Goal: Task Accomplishment & Management: Use online tool/utility

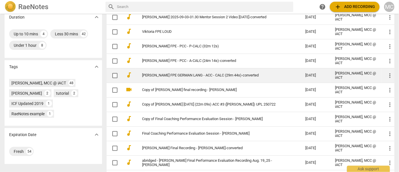
scroll to position [130, 0]
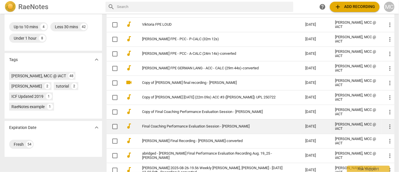
click at [192, 125] on link "Final Coaching Performance Evaluation Session - [PERSON_NAME]" at bounding box center [213, 127] width 143 height 4
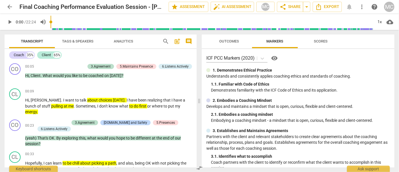
drag, startPoint x: 11, startPoint y: 17, endPoint x: 13, endPoint y: 7, distance: 11.2
click at [13, 7] on span "arrow_back" at bounding box center [10, 6] width 10 height 7
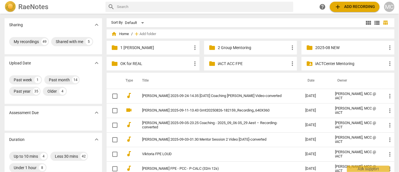
click at [339, 9] on span "add" at bounding box center [338, 6] width 7 height 7
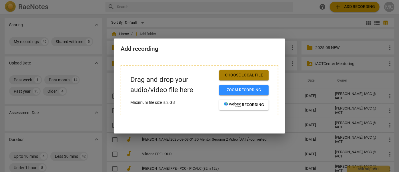
click at [257, 71] on button "Choose local file" at bounding box center [243, 75] width 49 height 10
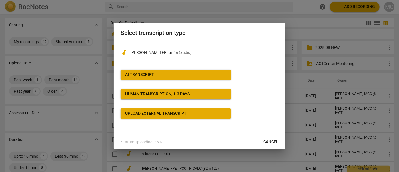
click at [164, 78] on button "AI Transcript" at bounding box center [176, 75] width 110 height 10
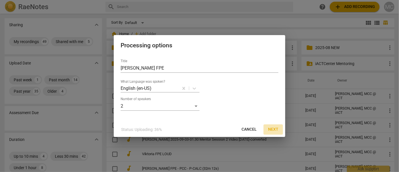
click at [272, 129] on span "Next" at bounding box center [273, 130] width 10 height 6
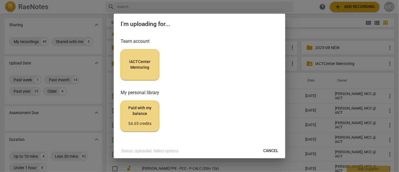
click at [137, 44] on h3 "Team account" at bounding box center [200, 41] width 158 height 7
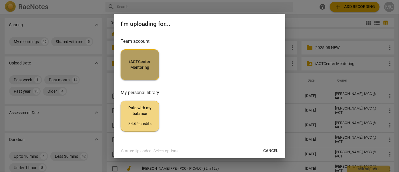
click at [141, 56] on button "iACTCenter Mentoring" at bounding box center [140, 64] width 39 height 31
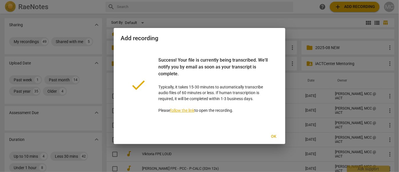
click at [273, 137] on span "Ok" at bounding box center [273, 137] width 9 height 6
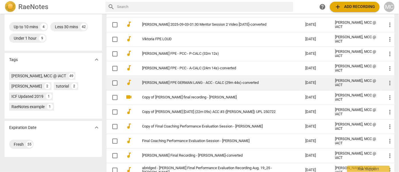
scroll to position [78, 0]
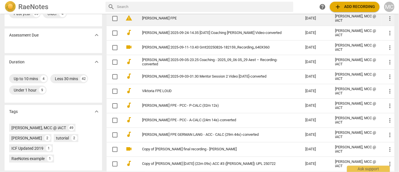
click at [162, 20] on link "[PERSON_NAME] FPE" at bounding box center [213, 18] width 143 height 4
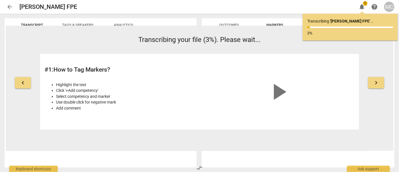
click at [9, 6] on span "arrow_back" at bounding box center [9, 6] width 7 height 7
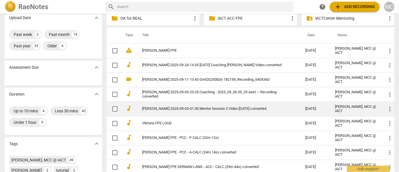
scroll to position [52, 0]
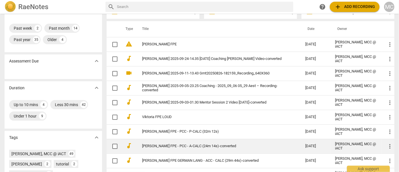
click at [166, 145] on link "[PERSON_NAME] FPE - PCC - A-CALC (24m 14s)-converted" at bounding box center [213, 146] width 143 height 4
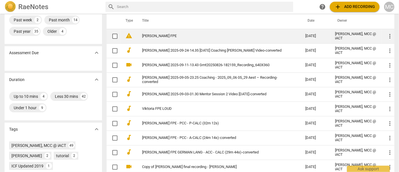
scroll to position [52, 0]
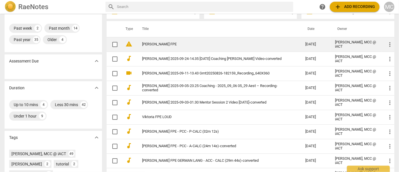
click at [155, 42] on link "[PERSON_NAME] FPE" at bounding box center [213, 44] width 143 height 4
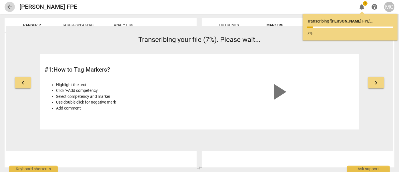
click at [11, 8] on span "arrow_back" at bounding box center [9, 6] width 7 height 7
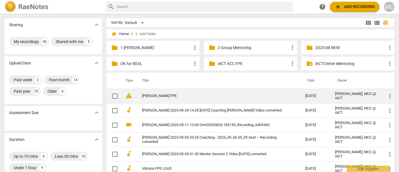
click at [168, 96] on link "[PERSON_NAME] FPE" at bounding box center [213, 96] width 143 height 4
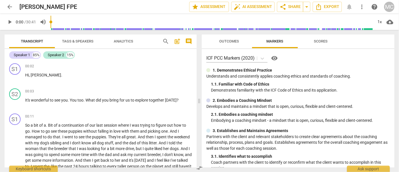
drag, startPoint x: 355, startPoint y: 0, endPoint x: 165, endPoint y: 40, distance: 193.5
click at [165, 40] on span "search" at bounding box center [165, 41] width 7 height 7
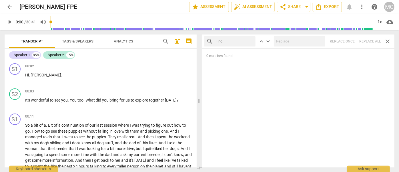
click at [222, 41] on input "text" at bounding box center [235, 41] width 38 height 9
type input "m"
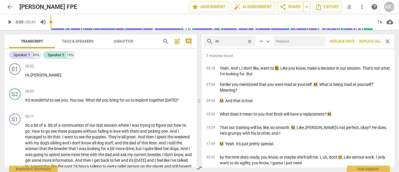
click at [370, 43] on span "Replace all" at bounding box center [369, 41] width 21 height 5
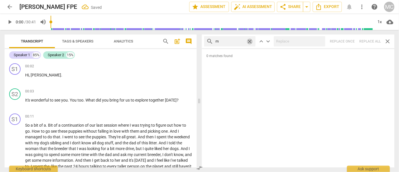
click at [249, 39] on span "close" at bounding box center [250, 42] width 6 height 6
click at [226, 39] on input "text" at bounding box center [235, 41] width 38 height 9
type input ","
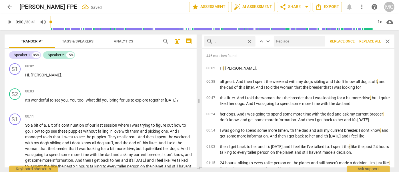
click at [367, 42] on span "Replace all" at bounding box center [369, 41] width 21 height 5
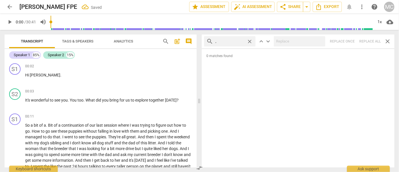
click at [250, 41] on span "close" at bounding box center [250, 42] width 6 height 6
click at [232, 41] on input "text" at bounding box center [235, 41] width 38 height 9
type input ". like"
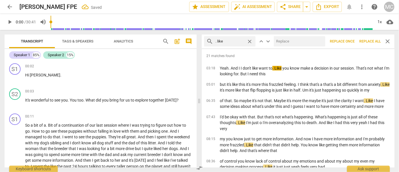
click at [287, 41] on input "text" at bounding box center [298, 41] width 49 height 9
type input "(like)"
click at [367, 41] on span "Replace all" at bounding box center [369, 41] width 21 height 5
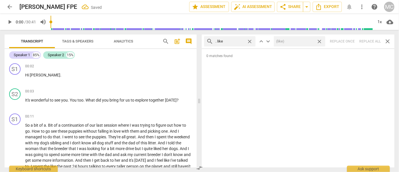
click at [320, 41] on span "close" at bounding box center [320, 42] width 6 height 6
click at [251, 41] on span "close" at bounding box center [250, 42] width 6 height 6
click at [228, 42] on input "text" at bounding box center [235, 41] width 38 height 9
type input ". um"
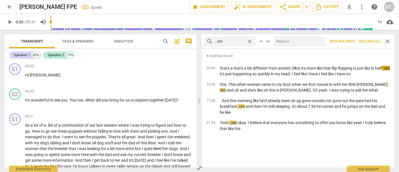
click at [281, 42] on input "text" at bounding box center [298, 41] width 49 height 9
type input "(umm)"
click at [367, 41] on span "Replace all" at bounding box center [369, 41] width 21 height 5
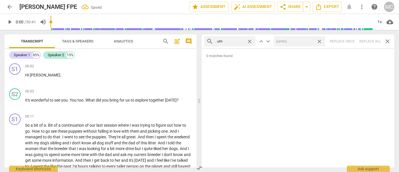
click at [320, 41] on span "close" at bounding box center [320, 42] width 6 height 6
click at [249, 39] on span "close" at bounding box center [250, 42] width 6 height 6
click at [235, 40] on input "text" at bounding box center [235, 41] width 38 height 9
type input ". uh"
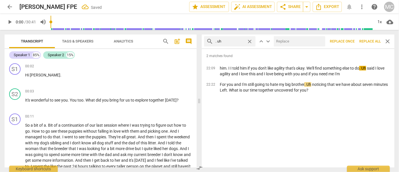
click at [283, 39] on input "text" at bounding box center [298, 41] width 49 height 9
type input "(uh)"
click at [370, 41] on span "Replace all" at bounding box center [369, 41] width 21 height 5
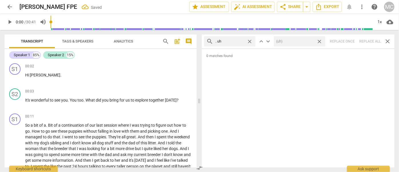
click at [321, 40] on span "close" at bounding box center [320, 42] width 6 height 6
drag, startPoint x: 250, startPoint y: 40, endPoint x: 240, endPoint y: 40, distance: 10.3
click at [250, 40] on span "close" at bounding box center [250, 42] width 6 height 6
click at [232, 40] on input "text" at bounding box center [235, 41] width 38 height 9
type input "um"
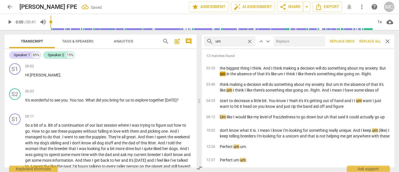
click at [281, 42] on input "text" at bounding box center [298, 41] width 49 height 9
type input "(umm)"
click at [367, 43] on span "Replace all" at bounding box center [369, 41] width 21 height 5
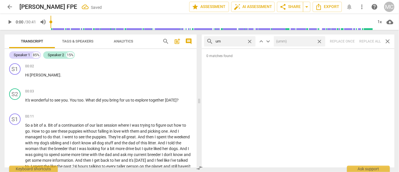
click at [319, 41] on span "close" at bounding box center [320, 42] width 6 height 6
click at [251, 41] on span "close" at bounding box center [250, 42] width 6 height 6
click at [240, 41] on input "text" at bounding box center [235, 41] width 38 height 9
type input "uh"
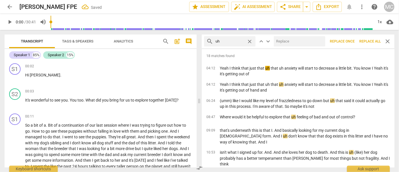
click at [290, 40] on input "text" at bounding box center [298, 41] width 49 height 9
type input "(uh)"
click at [369, 41] on span "Replace all" at bounding box center [369, 41] width 21 height 5
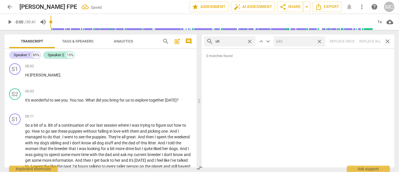
click at [321, 41] on span "close" at bounding box center [320, 42] width 6 height 6
drag, startPoint x: 251, startPoint y: 41, endPoint x: 248, endPoint y: 41, distance: 2.9
click at [251, 41] on span "close" at bounding box center [250, 42] width 6 height 6
click at [236, 43] on input "text" at bounding box center [235, 41] width 38 height 9
type input "kind of"
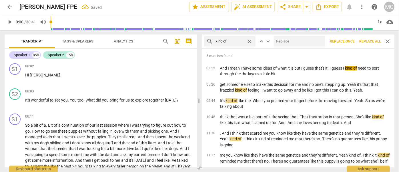
click at [283, 43] on input "text" at bounding box center [298, 41] width 49 height 9
type input "(kind of)"
click at [368, 41] on span "Replace all" at bounding box center [369, 41] width 21 height 5
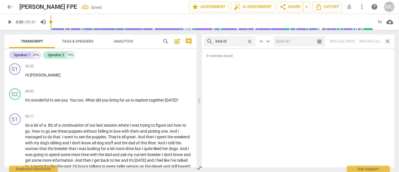
click at [319, 40] on span "close" at bounding box center [320, 42] width 6 height 6
click at [251, 40] on span "close" at bounding box center [250, 42] width 6 height 6
click at [234, 42] on input "text" at bounding box center [235, 41] width 38 height 9
type input "sort of"
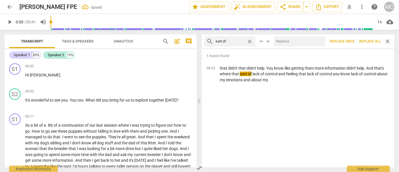
click at [290, 39] on input "text" at bounding box center [298, 41] width 49 height 9
type input "(sort of)"
click at [369, 42] on span "Replace all" at bounding box center [369, 41] width 21 height 5
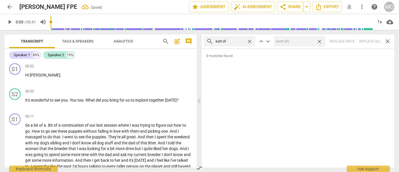
click at [320, 40] on span "close" at bounding box center [320, 42] width 6 height 6
click at [250, 41] on span "close" at bounding box center [250, 42] width 6 height 6
click at [236, 40] on input "text" at bounding box center [235, 41] width 38 height 9
type input "and then"
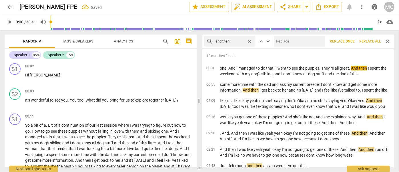
click at [281, 39] on input "text" at bounding box center [298, 41] width 49 height 9
type input "(then)"
click at [369, 41] on span "Replace all" at bounding box center [369, 41] width 21 height 5
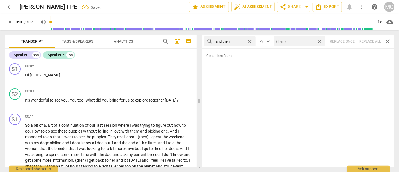
click at [319, 41] on span "close" at bounding box center [320, 42] width 6 height 6
click at [249, 41] on span "close" at bounding box center [250, 42] width 6 height 6
click at [239, 40] on input "text" at bounding box center [235, 41] width 38 height 9
type input "like"
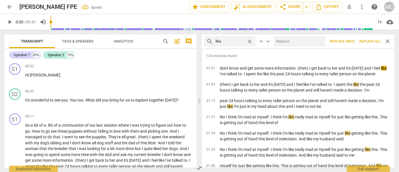
click at [296, 41] on input "text" at bounding box center [298, 41] width 49 height 9
type input "(like)"
click at [372, 42] on span "Replace all" at bounding box center [369, 41] width 21 height 5
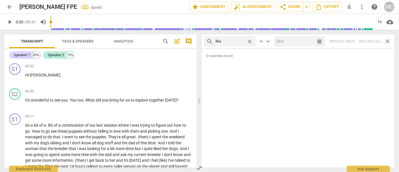
click at [320, 40] on span "close" at bounding box center [320, 42] width 6 height 6
click at [251, 41] on span "close" at bounding box center [250, 42] width 6 height 6
click at [234, 41] on input "text" at bounding box center [235, 41] width 38 height 9
type input "just"
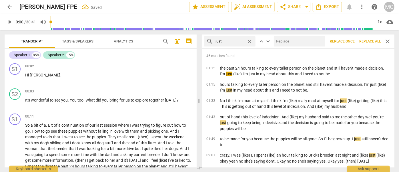
click at [284, 40] on input "text" at bounding box center [298, 41] width 49 height 9
type input "(just)"
click at [367, 40] on span "Replace all" at bounding box center [369, 41] width 21 height 5
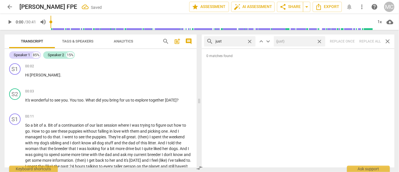
click at [319, 41] on span "close" at bounding box center [320, 42] width 6 height 6
click at [249, 40] on span "close" at bounding box center [250, 42] width 6 height 6
click at [233, 40] on input "text" at bounding box center [235, 41] width 38 height 9
type input "you know"
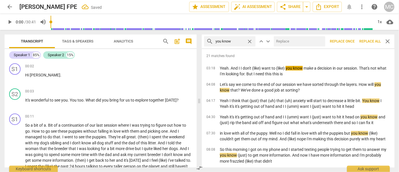
click at [291, 42] on input "text" at bounding box center [298, 41] width 49 height 9
type input "(you know)"
click at [371, 39] on span "Replace all" at bounding box center [369, 41] width 21 height 5
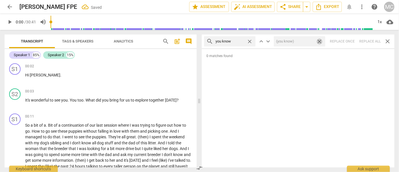
drag, startPoint x: 320, startPoint y: 41, endPoint x: 315, endPoint y: 41, distance: 5.1
click at [320, 41] on span "close" at bounding box center [320, 42] width 6 height 6
drag, startPoint x: 251, startPoint y: 41, endPoint x: 239, endPoint y: 42, distance: 12.0
click at [251, 41] on span "close" at bounding box center [250, 42] width 6 height 6
click at [235, 42] on input "text" at bounding box center [230, 41] width 29 height 9
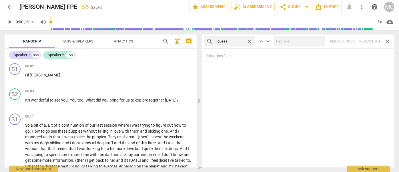
type input "I guess"
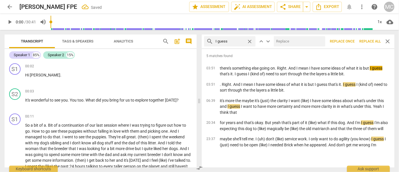
click at [298, 41] on input "text" at bounding box center [298, 41] width 49 height 9
type input "(I guess)"
click at [365, 41] on span "Replace all" at bounding box center [369, 41] width 21 height 5
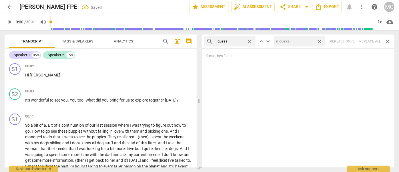
drag, startPoint x: 319, startPoint y: 42, endPoint x: 258, endPoint y: 44, distance: 61.2
click at [319, 42] on span "close" at bounding box center [320, 42] width 6 height 6
click at [249, 40] on span "close" at bounding box center [250, 42] width 6 height 6
click at [231, 40] on input "text" at bounding box center [235, 41] width 38 height 9
type input "I mean"
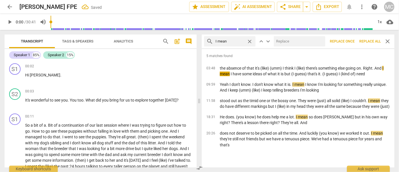
click at [293, 39] on input "text" at bounding box center [298, 41] width 49 height 9
type input "(I mean)"
click at [365, 41] on span "Replace all" at bounding box center [369, 41] width 21 height 5
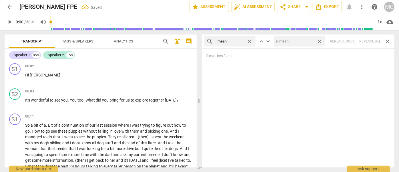
drag, startPoint x: 319, startPoint y: 40, endPoint x: 313, endPoint y: 40, distance: 6.6
click at [319, 40] on span "close" at bounding box center [320, 42] width 6 height 6
click at [250, 41] on span "close" at bounding box center [250, 42] width 6 height 6
click at [234, 41] on input "text" at bounding box center [235, 41] width 38 height 9
type input "you know"
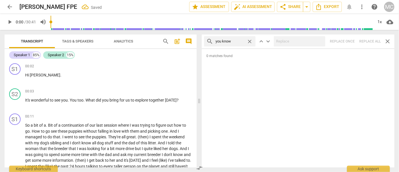
click at [249, 41] on span "close" at bounding box center [250, 42] width 6 height 6
click at [231, 43] on input "text" at bounding box center [235, 41] width 38 height 9
type input "okay"
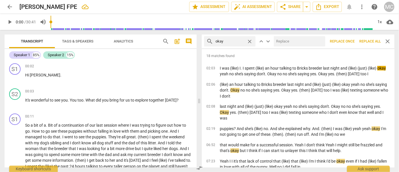
click at [285, 40] on input "text" at bounding box center [298, 41] width 49 height 9
type input "OK"
click at [370, 42] on span "Replace all" at bounding box center [369, 41] width 21 height 5
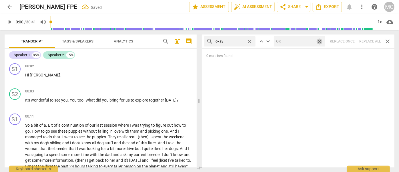
click at [319, 41] on span "close" at bounding box center [320, 42] width 6 height 6
drag, startPoint x: 250, startPoint y: 40, endPoint x: 235, endPoint y: 40, distance: 14.9
click at [250, 40] on span "close" at bounding box center [250, 42] width 6 height 6
click at [232, 41] on input "text" at bounding box center [235, 41] width 38 height 9
type input "maybe"
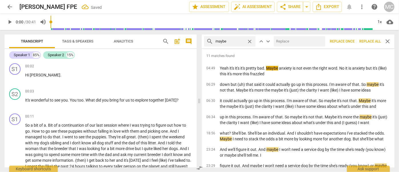
click at [282, 43] on input "text" at bounding box center [298, 41] width 49 height 9
type input "(maybe)"
click at [365, 39] on span "Replace all" at bounding box center [369, 41] width 21 height 5
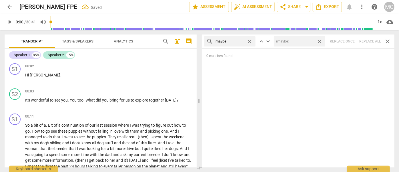
click at [320, 41] on span "close" at bounding box center [320, 42] width 6 height 6
drag, startPoint x: 252, startPoint y: 41, endPoint x: 245, endPoint y: 41, distance: 7.2
click at [252, 41] on span "close" at bounding box center [250, 42] width 6 height 6
click at [237, 41] on input "text" at bounding box center [230, 41] width 29 height 9
type input "perhaps"
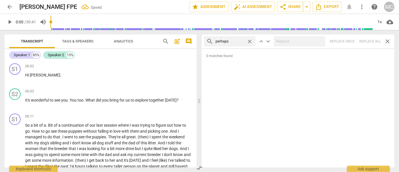
click at [371, 42] on div "search perhaps close keyboard_arrow_up keyboard_arrow_down Replace once Replace…" at bounding box center [298, 42] width 193 height 14
click at [249, 40] on span "close" at bounding box center [250, 42] width 6 height 6
click at [243, 41] on input "text" at bounding box center [235, 41] width 38 height 9
type input "a"
type input "almost"
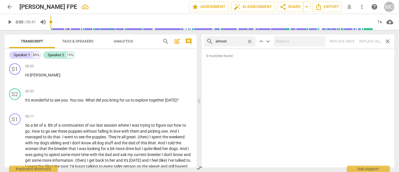
click at [378, 42] on div "search almost close keyboard_arrow_up keyboard_arrow_down Replace once Replace …" at bounding box center [298, 42] width 193 height 14
click at [369, 41] on div "search almost close keyboard_arrow_up keyboard_arrow_down Replace once Replace …" at bounding box center [298, 42] width 193 height 14
click at [249, 41] on span "close" at bounding box center [250, 42] width 6 height 6
click at [229, 42] on input "text" at bounding box center [235, 41] width 38 height 9
type input "I think"
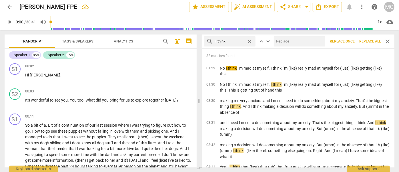
click at [292, 45] on input "text" at bounding box center [298, 41] width 49 height 9
type input "(I think)"
click at [371, 40] on span "Replace all" at bounding box center [369, 41] width 21 height 5
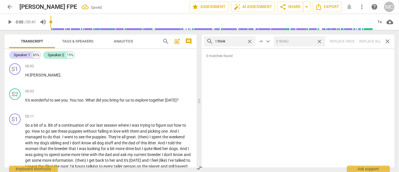
click at [320, 41] on span "close" at bounding box center [320, 42] width 6 height 6
click at [250, 40] on span "close" at bounding box center [250, 42] width 6 height 6
click at [238, 41] on input "text" at bounding box center [235, 41] width 38 height 9
type input "basically"
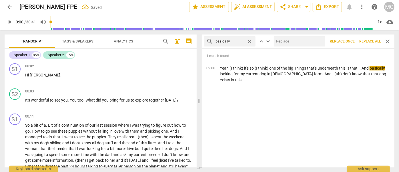
click at [296, 44] on input "text" at bounding box center [298, 41] width 49 height 9
type input "(basically)"
click at [368, 41] on span "Replace all" at bounding box center [369, 41] width 21 height 5
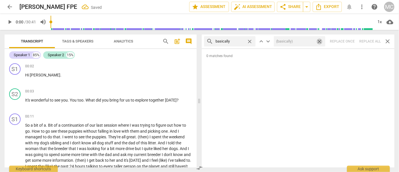
click at [320, 41] on span "close" at bounding box center [320, 42] width 6 height 6
click at [249, 41] on span "close" at bounding box center [250, 42] width 6 height 6
click at [229, 41] on input "text" at bounding box center [235, 41] width 38 height 9
type input "gonna"
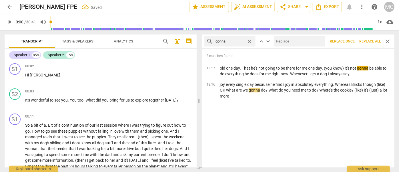
click at [284, 40] on input "text" at bounding box center [298, 41] width 49 height 9
type input "going to"
click at [362, 40] on span "Replace all" at bounding box center [369, 41] width 21 height 5
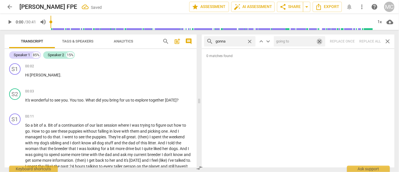
click at [319, 40] on span "close" at bounding box center [320, 42] width 6 height 6
click at [250, 41] on span "close" at bounding box center [250, 42] width 6 height 6
click at [239, 41] on input "text" at bounding box center [235, 41] width 38 height 9
type input "wanna"
click at [367, 40] on div "search wanna close keyboard_arrow_up keyboard_arrow_down Replace once Replace a…" at bounding box center [298, 42] width 193 height 14
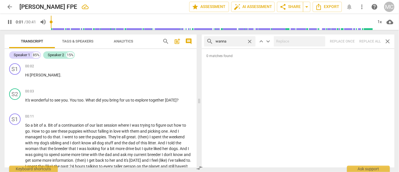
type input "2"
click at [249, 40] on span "close" at bounding box center [250, 42] width 6 height 6
click at [232, 41] on input "text" at bounding box center [235, 41] width 38 height 9
type input "3"
type input "g"
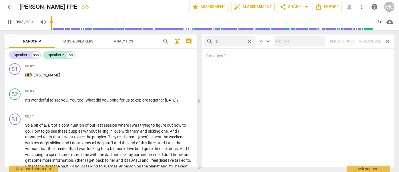
type input "3"
type input "[PERSON_NAME]"
type input "4"
type input "gotcha"
type input "5"
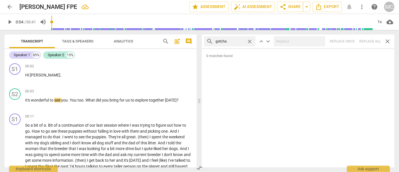
click at [366, 41] on div "search gotcha close keyboard_arrow_up keyboard_arrow_down Replace once Replace …" at bounding box center [298, 42] width 193 height 14
click at [250, 40] on span "close" at bounding box center [250, 42] width 6 height 6
click at [232, 42] on input "text" at bounding box center [235, 41] width 38 height 9
type input "gotta"
drag, startPoint x: 371, startPoint y: 40, endPoint x: 367, endPoint y: 40, distance: 3.4
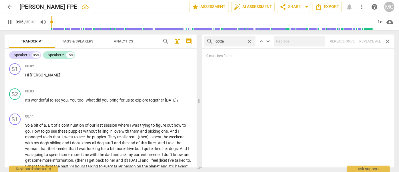
click at [371, 40] on div "search gotta close keyboard_arrow_up keyboard_arrow_down Replace once Replace a…" at bounding box center [298, 42] width 193 height 14
type input "7"
drag, startPoint x: 250, startPoint y: 40, endPoint x: 240, endPoint y: 41, distance: 9.8
click at [250, 40] on span "close" at bounding box center [250, 42] width 6 height 6
click at [239, 41] on input "text" at bounding box center [235, 41] width 38 height 9
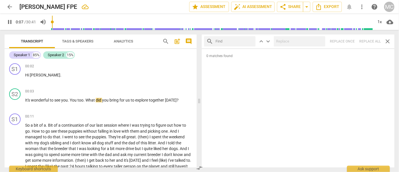
type input "8"
type input "."
type input "8"
type input ". and"
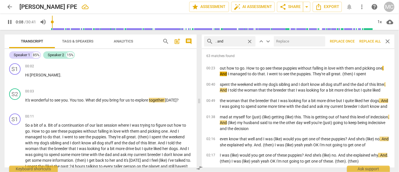
click at [308, 43] on input "text" at bounding box center [298, 41] width 49 height 9
type input "10"
type input "("
type input "10"
type input "(and)"
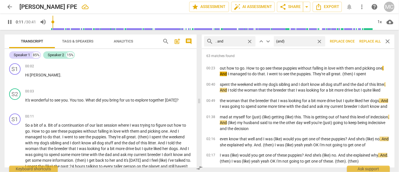
type input "11"
type input "(and)"
drag, startPoint x: 367, startPoint y: 41, endPoint x: 321, endPoint y: 41, distance: 46.6
click at [367, 41] on span "Replace all" at bounding box center [369, 41] width 21 height 5
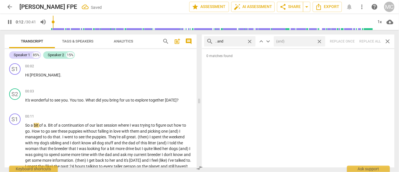
type input "13"
drag, startPoint x: 321, startPoint y: 41, endPoint x: 315, endPoint y: 42, distance: 5.2
click at [321, 41] on span "close" at bounding box center [320, 42] width 6 height 6
type input "13"
click at [251, 41] on span "close" at bounding box center [250, 42] width 6 height 6
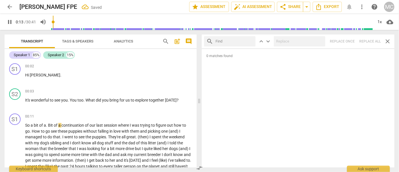
click at [235, 41] on input "text" at bounding box center [235, 41] width 38 height 9
type input "14"
type input ". b"
type input "14"
type input ". but"
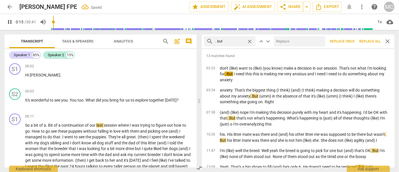
click at [288, 41] on input "text" at bounding box center [298, 41] width 49 height 9
type input "15"
type input ","
type input "16"
type input ", but"
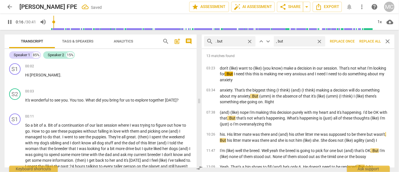
type input "16"
type input ", but"
click at [369, 43] on span "Replace all" at bounding box center [369, 41] width 21 height 5
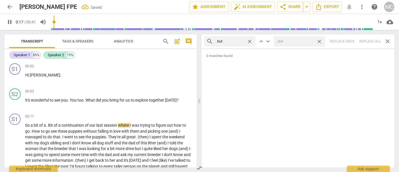
type input "17"
click at [321, 40] on span "close" at bounding box center [320, 42] width 6 height 6
drag, startPoint x: 250, startPoint y: 40, endPoint x: 246, endPoint y: 40, distance: 3.7
click at [250, 40] on span "close" at bounding box center [250, 42] width 6 height 6
type input "19"
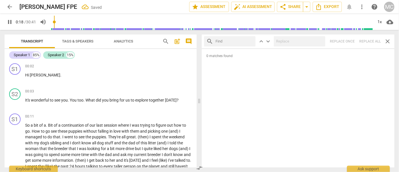
click at [238, 40] on input "text" at bounding box center [235, 41] width 38 height 9
type input "19"
type input "."
type input "19"
type input ". so"
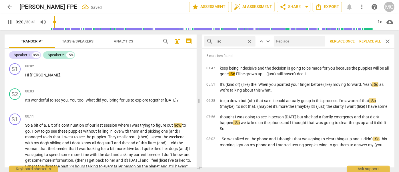
click at [296, 40] on input "text" at bounding box center [298, 41] width 49 height 9
type input "21"
type input "22"
type input "(so"
type input "22"
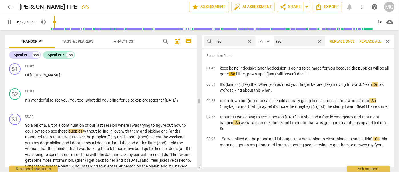
type input "(so)"
type input "23"
type input "(so)"
type input "23"
type input "(so)"
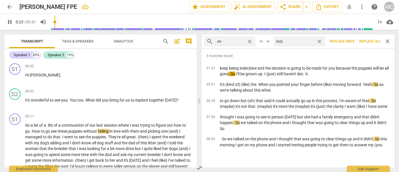
click at [371, 42] on span "Replace all" at bounding box center [369, 41] width 21 height 5
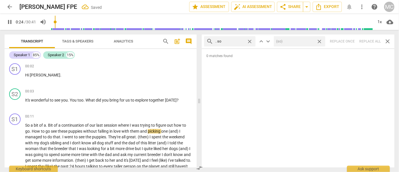
type input "24"
drag, startPoint x: 320, startPoint y: 40, endPoint x: 277, endPoint y: 42, distance: 42.9
click at [320, 40] on span "close" at bounding box center [320, 42] width 6 height 6
type input "25"
click at [250, 41] on span "close" at bounding box center [250, 42] width 6 height 6
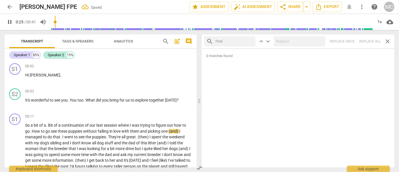
click at [228, 41] on input "text" at bounding box center [235, 41] width 38 height 9
type input "26"
type input "."
type input "26"
type input ". or"
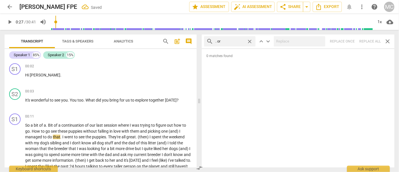
type input "27"
click at [368, 41] on div "search . or close keyboard_arrow_up keyboard_arrow_down Replace once Replace al…" at bounding box center [298, 42] width 193 height 14
click at [252, 41] on span "close" at bounding box center [250, 42] width 6 height 6
click at [239, 41] on input "text" at bounding box center [235, 41] width 38 height 9
type input ". because"
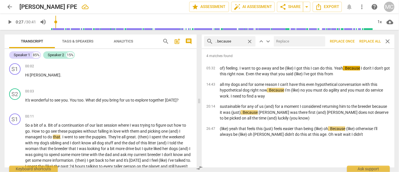
click at [286, 44] on input "text" at bounding box center [298, 41] width 49 height 9
type input ", because"
click at [372, 40] on span "Replace all" at bounding box center [369, 41] width 21 height 5
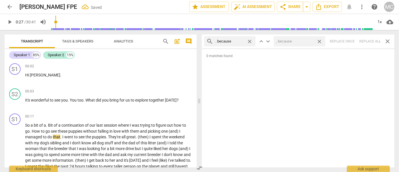
drag, startPoint x: 320, startPoint y: 40, endPoint x: 316, endPoint y: 40, distance: 3.7
click at [320, 40] on span "close" at bounding box center [320, 42] width 6 height 6
click at [250, 40] on span "close" at bounding box center [250, 42] width 6 height 6
click at [236, 40] on input "text" at bounding box center [235, 41] width 38 height 9
type input "? And"
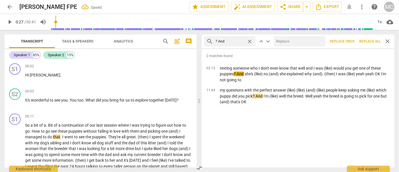
click at [282, 43] on input "text" at bounding box center [298, 41] width 49 height 9
type input "?"
type input "."
type input ", and"
click at [367, 39] on button "Replace all" at bounding box center [370, 41] width 26 height 10
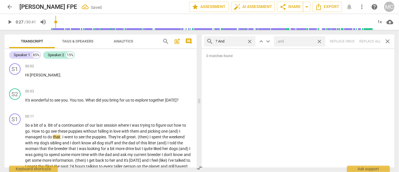
click at [320, 41] on span "close" at bounding box center [320, 42] width 6 height 6
drag, startPoint x: 249, startPoint y: 39, endPoint x: 245, endPoint y: 40, distance: 4.6
click at [249, 39] on span "close" at bounding box center [250, 42] width 6 height 6
click at [234, 41] on input "text" at bounding box center [235, 41] width 38 height 9
type input "? But"
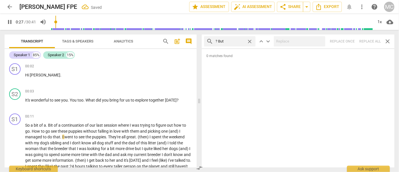
click at [372, 39] on div "search ? But close keyboard_arrow_up keyboard_arrow_down Replace once Replace a…" at bounding box center [298, 42] width 193 height 14
type input "29"
click at [251, 40] on span "close" at bounding box center [250, 42] width 6 height 6
click at [231, 41] on input "text" at bounding box center [235, 41] width 38 height 9
type input "30"
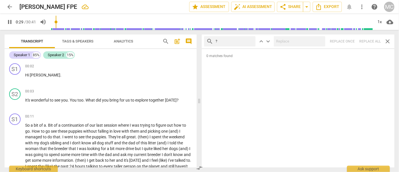
type input "?"
type input "30"
type input "? SO"
type input "31"
type input "? So"
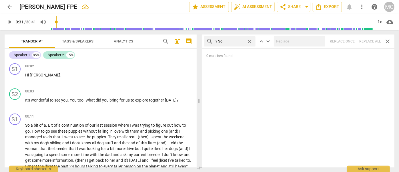
type input "32"
click at [371, 41] on div "search ? So close keyboard_arrow_up keyboard_arrow_down Replace once Replace al…" at bounding box center [298, 42] width 193 height 14
click at [250, 40] on span "close" at bounding box center [250, 42] width 6 height 6
click at [233, 41] on input "text" at bounding box center [235, 41] width 38 height 9
type input "? Or"
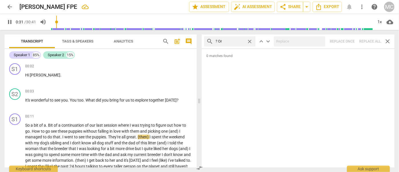
click at [365, 39] on div "search ? Or close keyboard_arrow_up keyboard_arrow_down Replace once Replace al…" at bounding box center [298, 42] width 193 height 14
type input "34"
drag, startPoint x: 250, startPoint y: 40, endPoint x: 245, endPoint y: 41, distance: 5.0
click at [250, 40] on span "close" at bounding box center [250, 42] width 6 height 6
click at [227, 42] on input "text" at bounding box center [235, 41] width 38 height 9
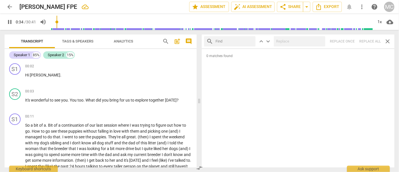
type input "34"
type input "?"
type input "35"
type input "? Be"
type input "35"
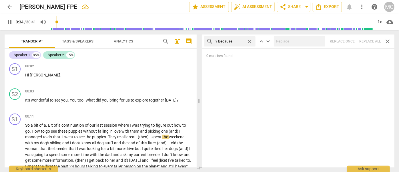
type input "? Because"
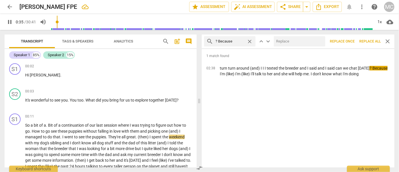
click at [284, 39] on input "text" at bounding box center [298, 41] width 49 height 9
type input "36"
type input ", be"
type input "36"
type input ", becaus"
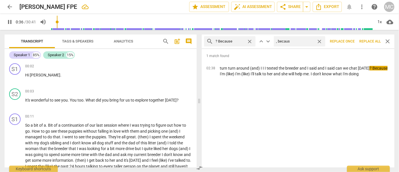
type input "36"
type input ", because"
type input "37"
type input ", because"
click at [367, 40] on span "Replace all" at bounding box center [369, 41] width 21 height 5
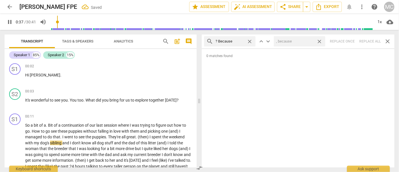
type input "38"
click at [319, 40] on span "close" at bounding box center [320, 42] width 6 height 6
type input "39"
click at [249, 40] on span "close" at bounding box center [250, 42] width 6 height 6
click at [228, 41] on input "text" at bounding box center [235, 41] width 38 height 9
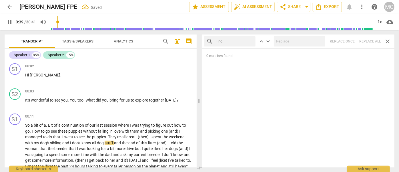
type input "40"
type input "I"
type input "40"
type input "I'm"
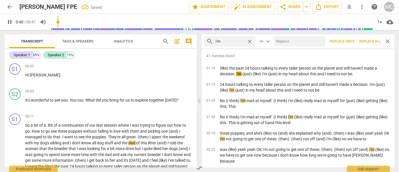
click at [291, 43] on input "text" at bounding box center [298, 41] width 49 height 9
type input "41"
type input "I am"
type input "42"
type input "I am"
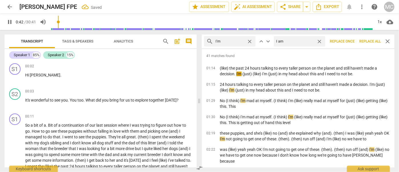
click at [366, 39] on span "Replace all" at bounding box center [369, 41] width 21 height 5
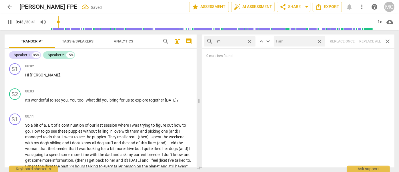
type input "43"
drag, startPoint x: 321, startPoint y: 41, endPoint x: 264, endPoint y: 40, distance: 57.2
click at [321, 41] on span "close" at bounding box center [320, 42] width 6 height 6
type input "44"
drag, startPoint x: 250, startPoint y: 40, endPoint x: 243, endPoint y: 40, distance: 6.6
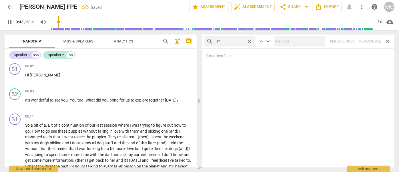
click at [250, 40] on span "close" at bounding box center [250, 42] width 6 height 6
click at [219, 41] on input "text" at bounding box center [235, 41] width 38 height 9
type input "44"
type input "I'l"
type input "45"
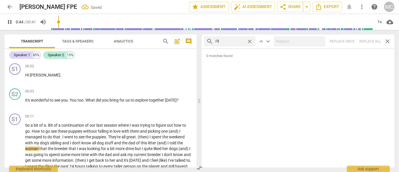
type input "I'll"
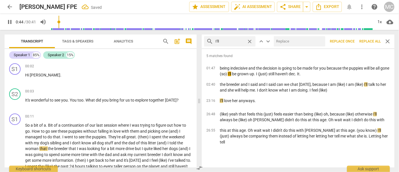
click at [286, 39] on input "text" at bounding box center [298, 41] width 49 height 9
type input "45"
type input "I wi"
type input "46"
type input "I will"
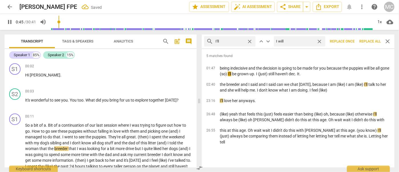
type input "46"
type input "I will"
click at [366, 41] on span "Replace all" at bounding box center [369, 41] width 21 height 5
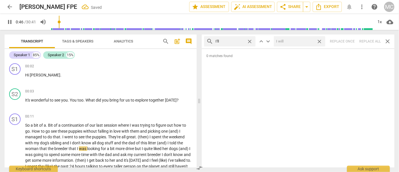
type input "47"
click at [320, 40] on span "close" at bounding box center [320, 42] width 6 height 6
type input "48"
click at [250, 41] on span "close" at bounding box center [250, 42] width 6 height 6
drag, startPoint x: 239, startPoint y: 41, endPoint x: 243, endPoint y: 45, distance: 5.5
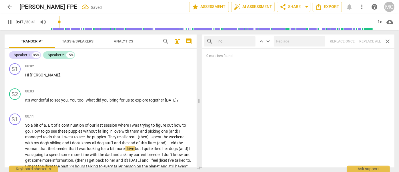
click at [239, 41] on input "text" at bounding box center [235, 41] width 38 height 9
type input "48"
type input "you"
type input "48"
type input "you'll"
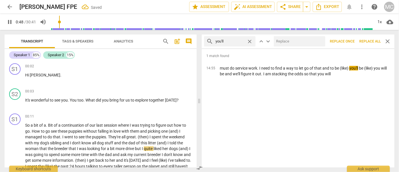
click at [297, 42] on input "text" at bounding box center [298, 41] width 49 height 9
type input "49"
type input "you"
type input "49"
type input "you will"
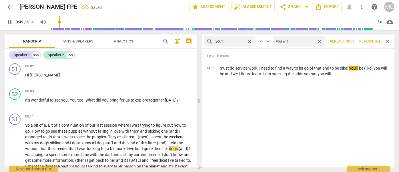
type input "50"
type input "you will"
click at [369, 41] on span "Replace all" at bounding box center [369, 41] width 21 height 5
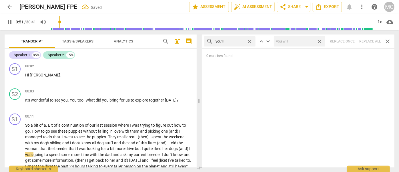
type input "51"
drag, startPoint x: 320, startPoint y: 40, endPoint x: 312, endPoint y: 40, distance: 8.0
click at [320, 40] on span "close" at bounding box center [320, 42] width 6 height 6
click at [249, 40] on span "close" at bounding box center [250, 42] width 6 height 6
click at [235, 42] on input "text" at bounding box center [235, 41] width 38 height 9
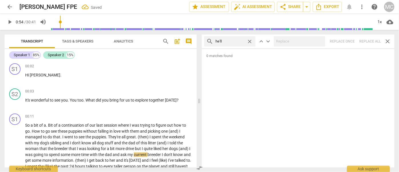
click at [365, 40] on div "search he'll close keyboard_arrow_up keyboard_arrow_down Replace once Replace a…" at bounding box center [298, 42] width 193 height 14
drag, startPoint x: 250, startPoint y: 41, endPoint x: 245, endPoint y: 41, distance: 4.9
click at [250, 41] on span "close" at bounding box center [250, 42] width 6 height 6
click at [244, 41] on input "text" at bounding box center [230, 41] width 29 height 9
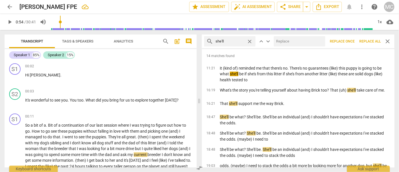
click at [286, 40] on input "text" at bounding box center [298, 41] width 49 height 9
click at [372, 40] on span "Replace all" at bounding box center [369, 41] width 21 height 5
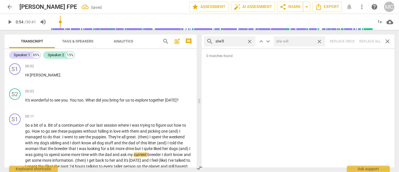
drag, startPoint x: 319, startPoint y: 42, endPoint x: 299, endPoint y: 43, distance: 20.6
click at [319, 42] on span "close" at bounding box center [320, 42] width 6 height 6
click at [250, 40] on span "close" at bounding box center [250, 42] width 6 height 6
click at [242, 40] on input "text" at bounding box center [235, 41] width 38 height 9
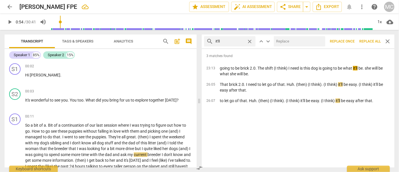
click at [284, 39] on input "text" at bounding box center [298, 41] width 49 height 9
click at [366, 41] on span "Replace all" at bounding box center [369, 41] width 21 height 5
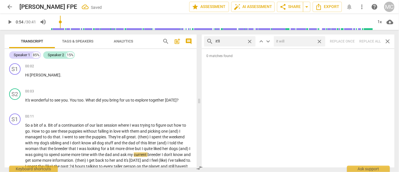
drag, startPoint x: 321, startPoint y: 41, endPoint x: 266, endPoint y: 46, distance: 55.1
click at [321, 41] on span "close" at bounding box center [320, 42] width 6 height 6
click at [250, 41] on span "close" at bounding box center [250, 42] width 6 height 6
click at [236, 42] on input "text" at bounding box center [235, 41] width 38 height 9
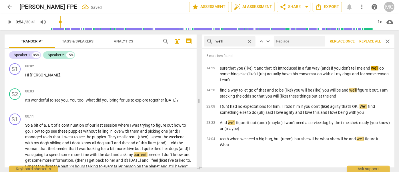
click at [288, 43] on input "text" at bounding box center [298, 41] width 49 height 9
click at [372, 40] on span "Replace all" at bounding box center [369, 41] width 21 height 5
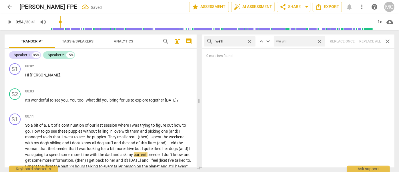
click at [319, 40] on span "close" at bounding box center [320, 42] width 6 height 6
click at [249, 41] on span "close" at bounding box center [250, 42] width 6 height 6
click at [240, 41] on input "text" at bounding box center [235, 41] width 38 height 9
click at [362, 41] on div "search they'll close keyboard_arrow_up keyboard_arrow_down Replace once Replace…" at bounding box center [298, 42] width 193 height 14
click at [250, 41] on span "close" at bounding box center [250, 42] width 6 height 6
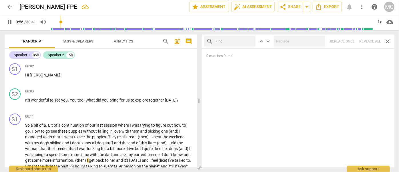
click at [226, 42] on input "text" at bounding box center [235, 41] width 38 height 9
click at [366, 38] on div "search there'll close keyboard_arrow_up keyboard_arrow_down Replace once Replac…" at bounding box center [298, 42] width 193 height 14
click at [251, 39] on span "close" at bounding box center [250, 42] width 6 height 6
click at [237, 40] on input "text" at bounding box center [235, 41] width 38 height 9
click at [369, 39] on div "search that'll close keyboard_arrow_up keyboard_arrow_down Replace once Replace…" at bounding box center [298, 42] width 193 height 14
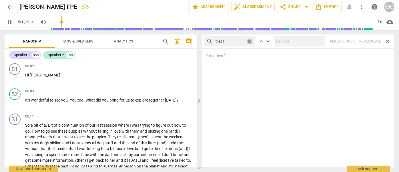
drag, startPoint x: 251, startPoint y: 40, endPoint x: 235, endPoint y: 41, distance: 16.3
click at [251, 40] on span "close" at bounding box center [250, 42] width 6 height 6
click at [232, 42] on input "text" at bounding box center [235, 41] width 38 height 9
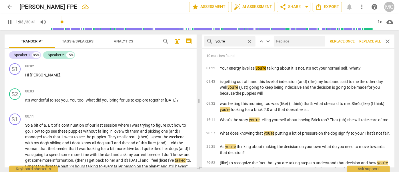
click at [306, 42] on input "text" at bounding box center [298, 41] width 49 height 9
click at [368, 40] on span "Replace all" at bounding box center [369, 41] width 21 height 5
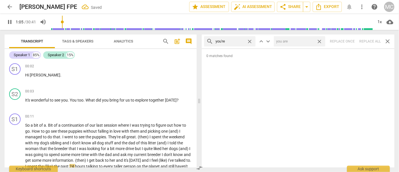
drag, startPoint x: 319, startPoint y: 41, endPoint x: 228, endPoint y: 44, distance: 91.8
click at [319, 41] on span "close" at bounding box center [320, 42] width 6 height 6
click at [250, 41] on span "close" at bounding box center [250, 42] width 6 height 6
drag, startPoint x: 230, startPoint y: 41, endPoint x: 226, endPoint y: 47, distance: 6.8
click at [230, 41] on input "text" at bounding box center [235, 41] width 38 height 9
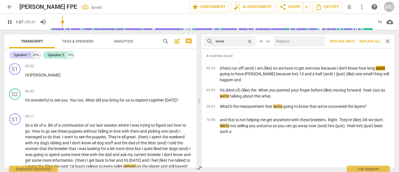
click at [309, 42] on input "text" at bounding box center [298, 41] width 49 height 9
click at [369, 39] on span "Replace all" at bounding box center [369, 41] width 21 height 5
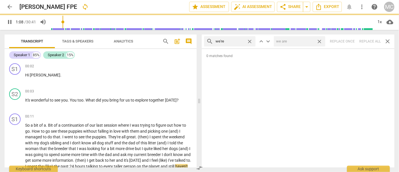
scroll to position [108, 0]
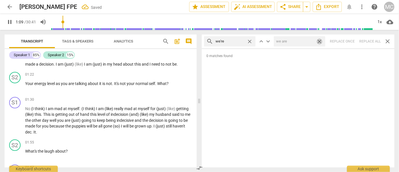
click at [320, 39] on span "close" at bounding box center [320, 42] width 6 height 6
drag, startPoint x: 249, startPoint y: 40, endPoint x: 240, endPoint y: 42, distance: 9.1
click at [249, 40] on span "close" at bounding box center [250, 42] width 6 height 6
drag, startPoint x: 235, startPoint y: 43, endPoint x: 240, endPoint y: 47, distance: 5.9
click at [235, 43] on input "text" at bounding box center [235, 41] width 38 height 9
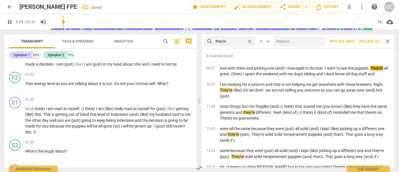
click at [290, 42] on input "text" at bounding box center [298, 41] width 49 height 9
click at [367, 39] on span "Replace all" at bounding box center [369, 41] width 21 height 5
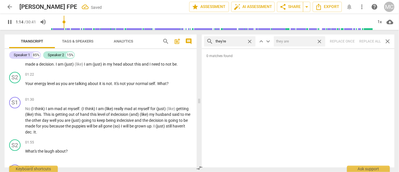
click at [320, 41] on span "close" at bounding box center [320, 42] width 6 height 6
click at [249, 41] on span "close" at bounding box center [250, 42] width 6 height 6
click at [238, 42] on input "text" at bounding box center [235, 41] width 38 height 9
click at [367, 40] on div "search aren't close keyboard_arrow_up keyboard_arrow_down Replace once Replace …" at bounding box center [298, 42] width 193 height 14
click at [251, 40] on span "close" at bounding box center [250, 42] width 6 height 6
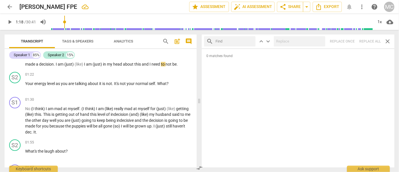
click at [242, 40] on input "text" at bounding box center [235, 41] width 38 height 9
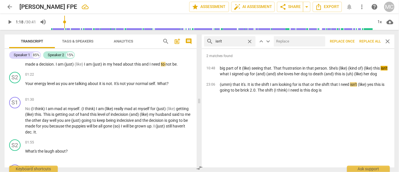
click at [290, 40] on input "text" at bounding box center [298, 41] width 49 height 9
click at [369, 39] on span "Replace all" at bounding box center [369, 41] width 21 height 5
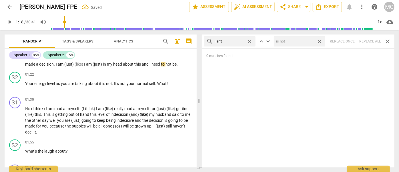
click at [320, 41] on span "close" at bounding box center [320, 42] width 6 height 6
click at [250, 39] on span "close" at bounding box center [250, 42] width 6 height 6
click at [229, 44] on input "text" at bounding box center [235, 41] width 38 height 9
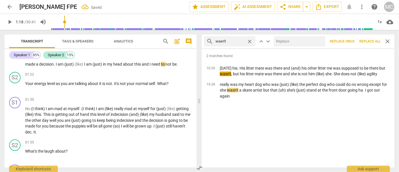
click at [279, 40] on input "text" at bounding box center [298, 41] width 49 height 9
click at [368, 39] on span "Replace all" at bounding box center [369, 41] width 21 height 5
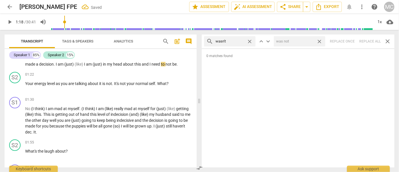
click at [320, 39] on span "close" at bounding box center [320, 42] width 6 height 6
click at [251, 40] on span "close" at bounding box center [250, 42] width 6 height 6
click at [246, 41] on input "text" at bounding box center [235, 41] width 38 height 9
click at [370, 40] on div "search weren't close keyboard_arrow_up keyboard_arrow_down Replace once Replace…" at bounding box center [298, 42] width 193 height 14
click at [250, 41] on span "close" at bounding box center [250, 42] width 6 height 6
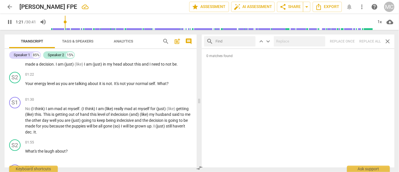
click at [234, 39] on input "text" at bounding box center [235, 41] width 38 height 9
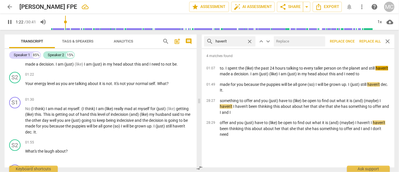
click at [295, 37] on input "text" at bounding box center [298, 41] width 49 height 9
click at [368, 41] on span "Replace all" at bounding box center [369, 41] width 21 height 5
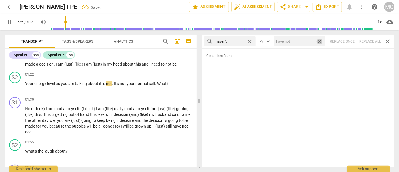
click at [320, 41] on span "close" at bounding box center [320, 42] width 6 height 6
drag, startPoint x: 250, startPoint y: 40, endPoint x: 247, endPoint y: 40, distance: 3.7
click at [250, 40] on span "close" at bounding box center [250, 42] width 6 height 6
click at [242, 40] on input "text" at bounding box center [235, 41] width 38 height 9
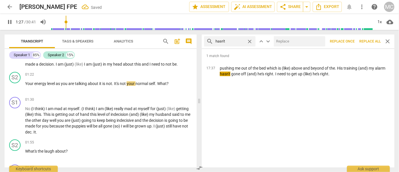
click at [288, 39] on input "text" at bounding box center [298, 41] width 49 height 9
click at [366, 40] on span "Replace all" at bounding box center [369, 41] width 21 height 5
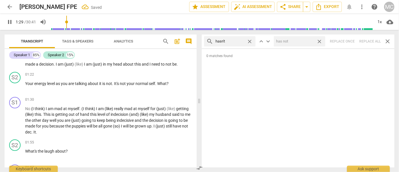
click at [319, 39] on span "close" at bounding box center [320, 42] width 6 height 6
click at [250, 40] on span "close" at bounding box center [250, 42] width 6 height 6
click at [233, 40] on input "text" at bounding box center [235, 41] width 38 height 9
click at [367, 42] on div "search hadn't close keyboard_arrow_up keyboard_arrow_down Replace once Replace …" at bounding box center [298, 42] width 193 height 14
click at [250, 40] on span "close" at bounding box center [250, 42] width 6 height 6
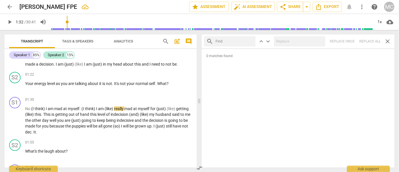
click at [234, 41] on input "text" at bounding box center [235, 41] width 38 height 9
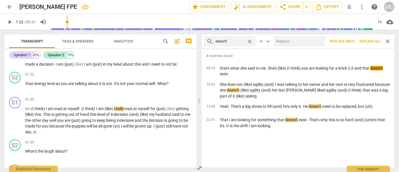
click at [300, 35] on div "search doesn't close keyboard_arrow_up keyboard_arrow_down Replace once Replace…" at bounding box center [298, 42] width 193 height 14
click at [298, 41] on input "text" at bounding box center [298, 41] width 49 height 9
click at [366, 40] on span "Replace all" at bounding box center [369, 41] width 21 height 5
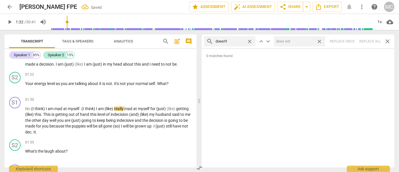
click at [321, 40] on span "close" at bounding box center [320, 42] width 6 height 6
click at [250, 41] on span "close" at bounding box center [250, 42] width 6 height 6
click at [232, 41] on input "text" at bounding box center [235, 41] width 38 height 9
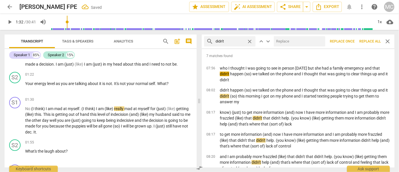
click at [302, 36] on div at bounding box center [299, 41] width 51 height 10
click at [299, 41] on input "text" at bounding box center [298, 41] width 49 height 9
click at [372, 39] on button "Replace all" at bounding box center [370, 41] width 26 height 10
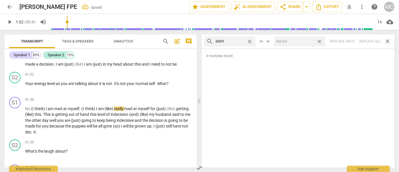
drag, startPoint x: 322, startPoint y: 41, endPoint x: 293, endPoint y: 44, distance: 28.4
click at [322, 41] on span "close" at bounding box center [320, 42] width 6 height 6
click at [252, 39] on span "close" at bounding box center [250, 42] width 6 height 6
click at [235, 41] on input "text" at bounding box center [235, 41] width 38 height 9
click at [367, 39] on div "search wouldn't close keyboard_arrow_up keyboard_arrow_down Replace once Replac…" at bounding box center [298, 42] width 193 height 14
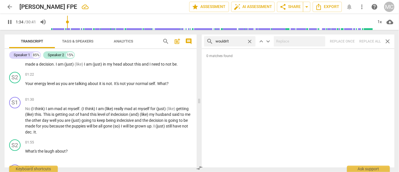
click at [252, 40] on span "close" at bounding box center [250, 42] width 6 height 6
click at [240, 42] on input "text" at bounding box center [235, 41] width 38 height 9
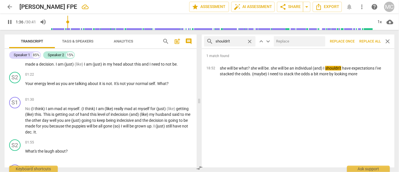
click at [288, 41] on input "text" at bounding box center [298, 41] width 49 height 9
click at [368, 39] on span "Replace all" at bounding box center [369, 41] width 21 height 5
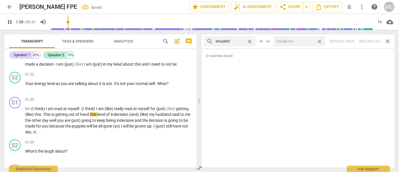
click at [320, 40] on span "close" at bounding box center [320, 42] width 6 height 6
click at [249, 41] on span "close" at bounding box center [250, 42] width 6 height 6
click at [238, 41] on input "text" at bounding box center [235, 41] width 38 height 9
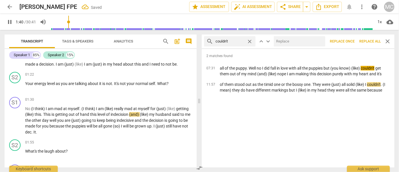
click at [292, 42] on input "text" at bounding box center [298, 41] width 49 height 9
click at [366, 39] on span "Replace all" at bounding box center [369, 41] width 21 height 5
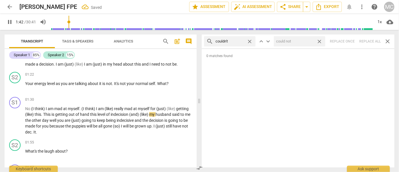
drag, startPoint x: 320, startPoint y: 40, endPoint x: 270, endPoint y: 41, distance: 49.5
click at [320, 40] on span "close" at bounding box center [320, 42] width 6 height 6
drag, startPoint x: 250, startPoint y: 41, endPoint x: 238, endPoint y: 41, distance: 12.0
click at [250, 41] on span "close" at bounding box center [250, 42] width 6 height 6
click at [232, 40] on input "text" at bounding box center [235, 41] width 38 height 9
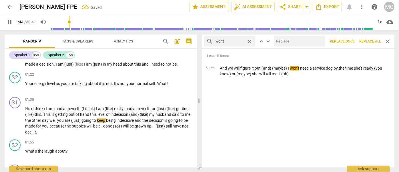
click at [295, 44] on input "text" at bounding box center [298, 41] width 49 height 9
click at [370, 38] on button "Replace all" at bounding box center [370, 41] width 26 height 10
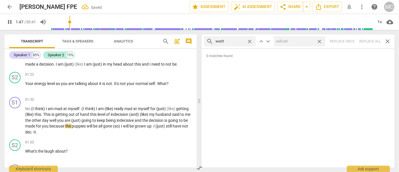
click at [320, 41] on span "close" at bounding box center [320, 42] width 6 height 6
click at [251, 42] on span "close" at bounding box center [250, 42] width 6 height 6
click at [229, 42] on input "text" at bounding box center [235, 41] width 38 height 9
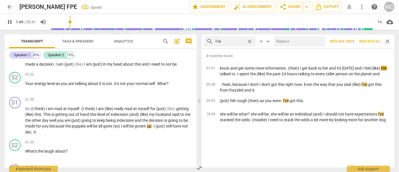
click at [298, 45] on input "text" at bounding box center [298, 41] width 49 height 9
click at [366, 39] on span "Replace all" at bounding box center [369, 41] width 21 height 5
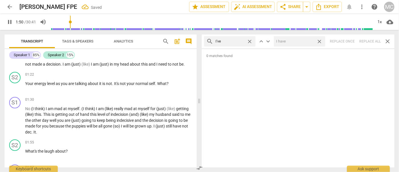
click at [320, 40] on span "close" at bounding box center [320, 42] width 6 height 6
click at [250, 41] on span "close" at bounding box center [250, 42] width 6 height 6
click at [239, 41] on input "text" at bounding box center [235, 41] width 38 height 9
click at [368, 39] on div "search you've close keyboard_arrow_up keyboard_arrow_down Replace once Replace …" at bounding box center [298, 42] width 193 height 14
click at [250, 40] on span "close" at bounding box center [250, 42] width 6 height 6
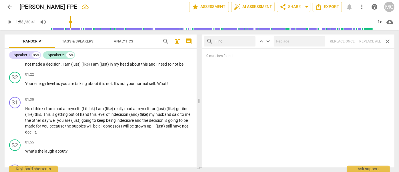
click at [232, 44] on input "text" at bounding box center [235, 41] width 38 height 9
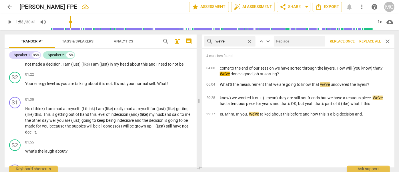
click at [285, 40] on input "text" at bounding box center [298, 41] width 49 height 9
click at [367, 41] on span "Replace all" at bounding box center [369, 41] width 21 height 5
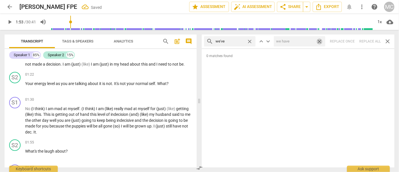
click at [319, 41] on span "close" at bounding box center [320, 42] width 6 height 6
click at [250, 41] on span "close" at bounding box center [250, 42] width 6 height 6
click at [223, 42] on input "text" at bounding box center [235, 41] width 38 height 9
click at [367, 41] on div "search they've close keyboard_arrow_up keyboard_arrow_down Replace once Replace…" at bounding box center [298, 42] width 193 height 14
click at [248, 41] on span "close" at bounding box center [250, 42] width 6 height 6
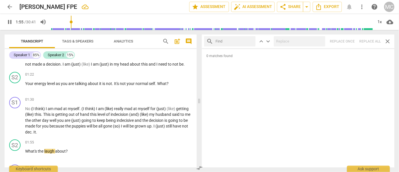
click at [231, 42] on input "text" at bounding box center [235, 41] width 38 height 9
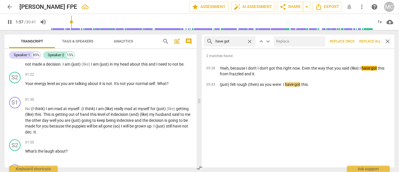
click at [296, 43] on input "text" at bounding box center [298, 41] width 49 height 9
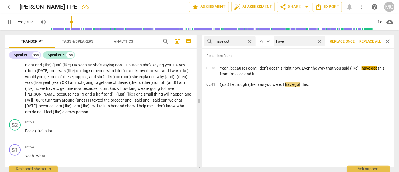
click at [371, 38] on button "Replace all" at bounding box center [370, 41] width 26 height 10
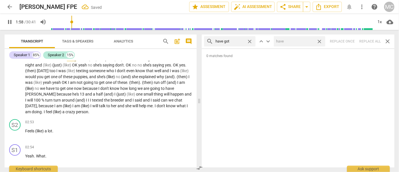
drag, startPoint x: 319, startPoint y: 41, endPoint x: 292, endPoint y: 44, distance: 27.0
click at [319, 41] on span "close" at bounding box center [320, 42] width 6 height 6
click at [250, 41] on span "close" at bounding box center [250, 42] width 6 height 6
click at [241, 41] on input "text" at bounding box center [235, 41] width 38 height 9
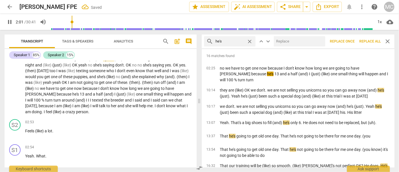
click at [286, 41] on input "text" at bounding box center [298, 41] width 49 height 9
click at [364, 41] on span "Replace all" at bounding box center [369, 41] width 21 height 5
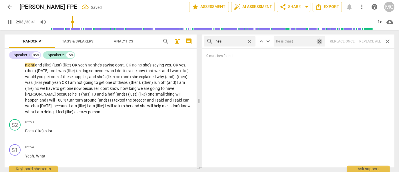
click at [321, 42] on span "close" at bounding box center [320, 42] width 6 height 6
click at [251, 40] on span "close" at bounding box center [250, 42] width 6 height 6
click at [242, 41] on input "text" at bounding box center [235, 41] width 38 height 9
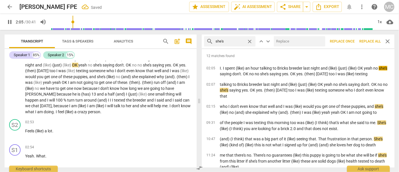
drag, startPoint x: 292, startPoint y: 42, endPoint x: 287, endPoint y: 41, distance: 4.4
click at [292, 42] on input "text" at bounding box center [298, 41] width 49 height 9
click at [368, 39] on span "Replace all" at bounding box center [369, 41] width 21 height 5
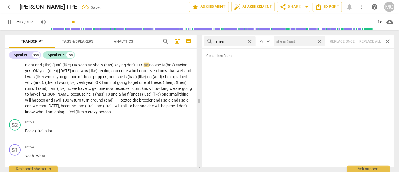
click at [320, 41] on span "close" at bounding box center [320, 42] width 6 height 6
click at [249, 41] on span "close" at bounding box center [250, 42] width 6 height 6
click at [240, 41] on input "text" at bounding box center [235, 41] width 38 height 9
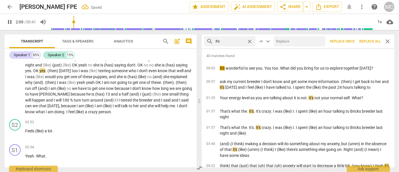
click at [284, 38] on input "text" at bounding box center [298, 41] width 49 height 9
click at [365, 42] on span "Replace all" at bounding box center [369, 41] width 21 height 5
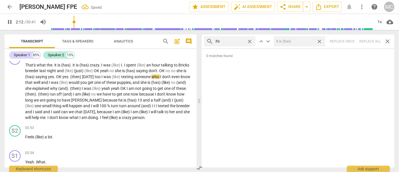
drag, startPoint x: 321, startPoint y: 41, endPoint x: 256, endPoint y: 37, distance: 64.4
click at [321, 41] on span "close" at bounding box center [320, 42] width 6 height 6
click at [250, 39] on span "close" at bounding box center [250, 42] width 6 height 6
click at [236, 41] on input "text" at bounding box center [235, 41] width 38 height 9
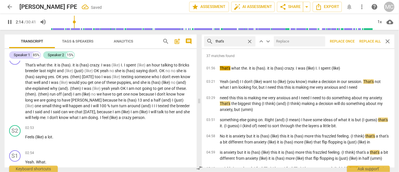
click at [290, 41] on input "text" at bounding box center [298, 41] width 49 height 9
click at [373, 41] on span "Replace all" at bounding box center [369, 41] width 21 height 5
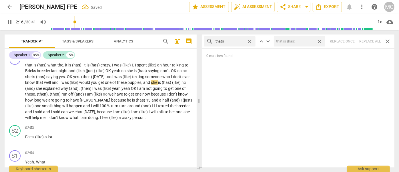
drag, startPoint x: 321, startPoint y: 39, endPoint x: 317, endPoint y: 41, distance: 4.2
click at [320, 39] on span "close" at bounding box center [320, 42] width 6 height 6
click at [249, 40] on span "close" at bounding box center [250, 42] width 6 height 6
click at [237, 41] on input "text" at bounding box center [235, 41] width 38 height 9
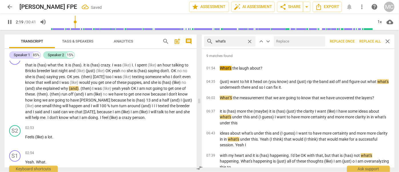
click at [292, 43] on input "text" at bounding box center [298, 41] width 49 height 9
click at [375, 40] on span "Replace all" at bounding box center [369, 41] width 21 height 5
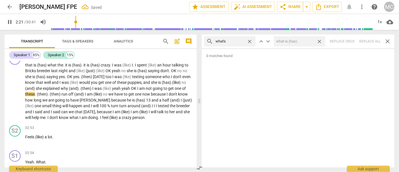
click at [319, 40] on span "close" at bounding box center [320, 42] width 6 height 6
click at [249, 41] on span "close" at bounding box center [250, 42] width 6 height 6
click at [241, 41] on input "text" at bounding box center [235, 41] width 38 height 9
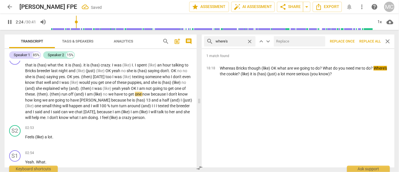
click at [298, 41] on input "text" at bounding box center [298, 41] width 49 height 9
click at [367, 41] on span "Replace all" at bounding box center [369, 41] width 21 height 5
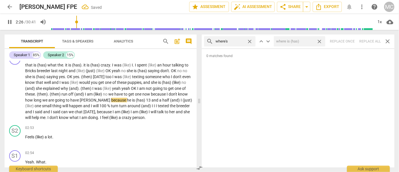
click at [322, 40] on span "close" at bounding box center [320, 42] width 6 height 6
click at [250, 41] on span "close" at bounding box center [250, 42] width 6 height 6
click at [236, 42] on input "text" at bounding box center [235, 41] width 38 height 9
click at [371, 41] on div "search who's close keyboard_arrow_up keyboard_arrow_down Replace once Replace a…" at bounding box center [298, 42] width 193 height 14
click at [250, 40] on span "close" at bounding box center [250, 42] width 6 height 6
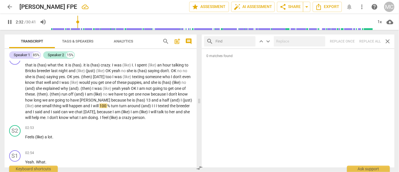
click at [237, 41] on input "text" at bounding box center [235, 41] width 38 height 9
click at [367, 43] on div "search when's close keyboard_arrow_up keyboard_arrow_down Replace once Replace …" at bounding box center [298, 42] width 193 height 14
click at [250, 40] on span "close" at bounding box center [250, 42] width 6 height 6
click at [236, 40] on input "text" at bounding box center [235, 41] width 38 height 9
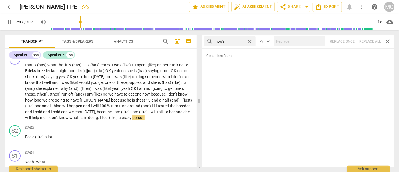
click at [368, 39] on div "search how's close keyboard_arrow_up keyboard_arrow_down Replace once Replace a…" at bounding box center [298, 42] width 193 height 14
click at [251, 41] on span "close" at bounding box center [250, 42] width 6 height 6
click at [240, 41] on input "text" at bounding box center [235, 41] width 38 height 9
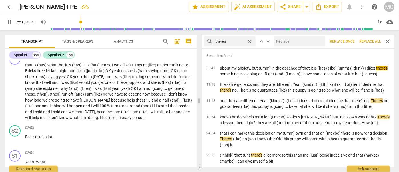
click at [300, 41] on input "text" at bounding box center [298, 41] width 49 height 9
click at [367, 39] on span "Replace all" at bounding box center [369, 41] width 21 height 5
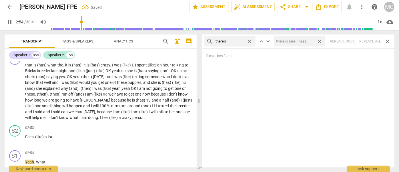
click at [321, 41] on span "close" at bounding box center [320, 42] width 6 height 6
click at [251, 41] on span "close" at bounding box center [250, 42] width 6 height 6
click at [237, 42] on input "text" at bounding box center [235, 41] width 38 height 9
click at [367, 41] on div "search here's close keyboard_arrow_up keyboard_arrow_down Replace once Replace …" at bounding box center [298, 42] width 193 height 14
click at [248, 40] on span "close" at bounding box center [250, 42] width 6 height 6
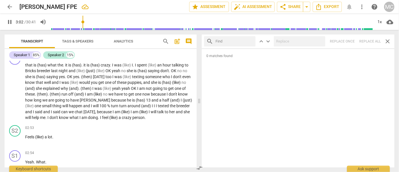
click at [230, 41] on input "text" at bounding box center [235, 41] width 38 height 9
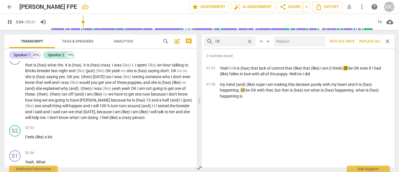
click at [287, 43] on input "text" at bounding box center [298, 41] width 49 height 9
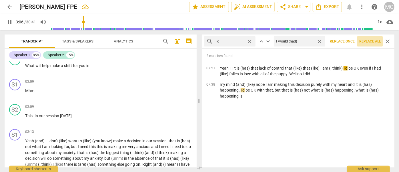
click at [367, 41] on span "Replace all" at bounding box center [369, 41] width 21 height 5
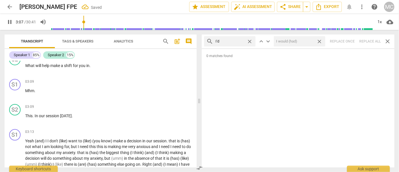
click at [321, 40] on span "close" at bounding box center [320, 42] width 6 height 6
click at [250, 41] on span "close" at bounding box center [250, 42] width 6 height 6
drag, startPoint x: 236, startPoint y: 42, endPoint x: 249, endPoint y: 42, distance: 13.2
click at [236, 42] on input "text" at bounding box center [235, 41] width 38 height 9
click at [368, 40] on div "search you'd close keyboard_arrow_up keyboard_arrow_down Replace once Replace a…" at bounding box center [298, 42] width 193 height 14
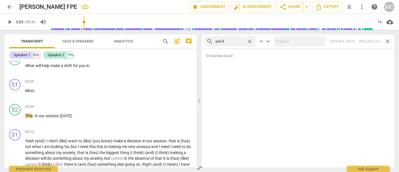
click at [250, 41] on span "close" at bounding box center [250, 42] width 6 height 6
click at [229, 41] on input "text" at bounding box center [235, 41] width 38 height 9
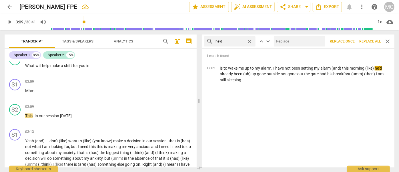
click at [299, 44] on input "text" at bounding box center [298, 41] width 49 height 9
click at [367, 41] on span "Replace all" at bounding box center [369, 41] width 21 height 5
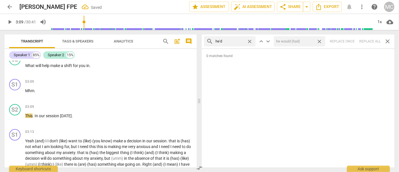
drag, startPoint x: 319, startPoint y: 41, endPoint x: 262, endPoint y: 42, distance: 57.2
click at [319, 41] on span "close" at bounding box center [320, 42] width 6 height 6
click at [249, 39] on span "close" at bounding box center [250, 42] width 6 height 6
click at [232, 41] on input "text" at bounding box center [235, 41] width 38 height 9
click at [369, 40] on div "search you would close keyboard_arrow_up keyboard_arrow_down Replace once Repla…" at bounding box center [298, 42] width 193 height 14
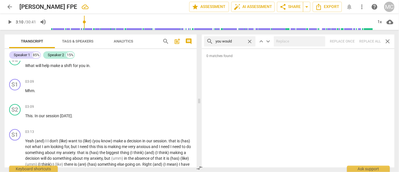
click at [248, 41] on span "close" at bounding box center [250, 42] width 6 height 6
click at [235, 41] on input "text" at bounding box center [235, 41] width 38 height 9
click at [367, 38] on div "search she'd close keyboard_arrow_up keyboard_arrow_down Replace once Replace a…" at bounding box center [298, 42] width 193 height 14
click at [250, 41] on span "close" at bounding box center [250, 42] width 6 height 6
drag, startPoint x: 239, startPoint y: 42, endPoint x: 242, endPoint y: 42, distance: 3.7
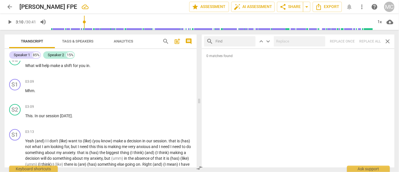
click at [239, 42] on input "text" at bounding box center [235, 41] width 38 height 9
click at [371, 43] on div "search it'd close keyboard_arrow_up keyboard_arrow_down Replace once Replace al…" at bounding box center [298, 42] width 193 height 14
click at [249, 40] on span "close" at bounding box center [250, 42] width 6 height 6
click at [232, 40] on input "text" at bounding box center [235, 41] width 38 height 9
click at [368, 42] on div "search we'd close keyboard_arrow_up keyboard_arrow_down Replace once Replace al…" at bounding box center [298, 42] width 193 height 14
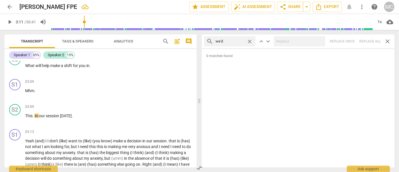
click at [249, 40] on span "close" at bounding box center [250, 42] width 6 height 6
click at [233, 42] on input "text" at bounding box center [235, 41] width 38 height 9
click at [368, 42] on div "search they'd close keyboard_arrow_up keyboard_arrow_down Replace once Replace …" at bounding box center [298, 42] width 193 height 14
drag, startPoint x: 250, startPoint y: 41, endPoint x: 234, endPoint y: 37, distance: 16.4
click at [250, 41] on span "close" at bounding box center [250, 42] width 6 height 6
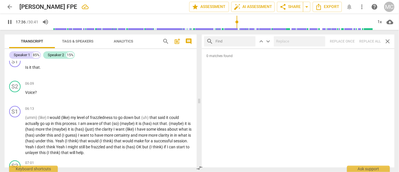
scroll to position [1860, 0]
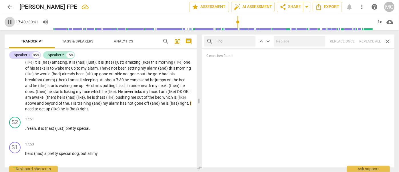
click at [8, 21] on span "pause" at bounding box center [9, 22] width 7 height 7
click at [8, 5] on span "arrow_back" at bounding box center [9, 6] width 7 height 7
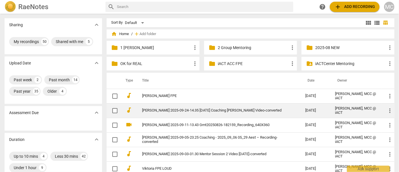
click at [150, 109] on link "[PERSON_NAME] 2025-09-24-14.35 [DATE] Coaching [PERSON_NAME] Video-converted" at bounding box center [213, 111] width 143 height 4
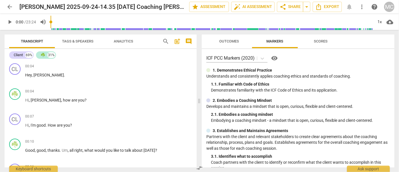
drag, startPoint x: 370, startPoint y: 3, endPoint x: 164, endPoint y: 39, distance: 209.8
click at [164, 39] on span "search" at bounding box center [165, 41] width 7 height 7
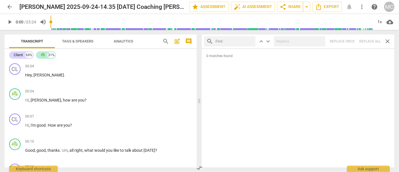
click at [222, 41] on input "text" at bounding box center [235, 41] width 38 height 9
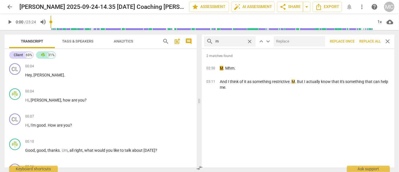
click at [370, 43] on span "Replace all" at bounding box center [369, 41] width 21 height 5
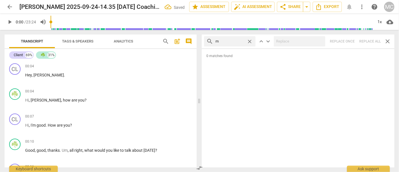
click at [249, 39] on span "close" at bounding box center [250, 42] width 6 height 6
click at [226, 39] on input "text" at bounding box center [235, 41] width 38 height 9
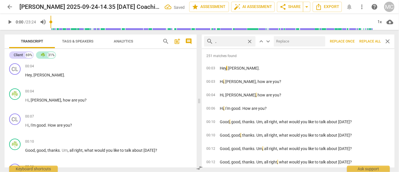
click at [367, 42] on span "Replace all" at bounding box center [369, 41] width 21 height 5
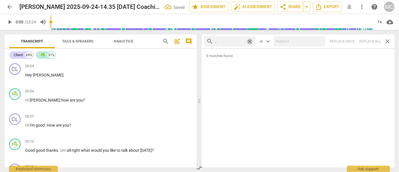
drag, startPoint x: 250, startPoint y: 41, endPoint x: 241, endPoint y: 41, distance: 9.2
click at [250, 41] on span "close" at bounding box center [250, 42] width 6 height 6
click at [232, 41] on input "text" at bounding box center [235, 41] width 38 height 9
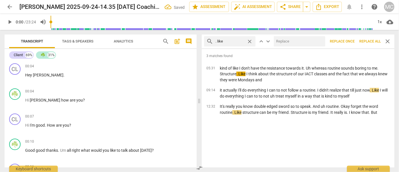
click at [287, 41] on input "text" at bounding box center [298, 41] width 49 height 9
click at [367, 41] on span "Replace all" at bounding box center [369, 41] width 21 height 5
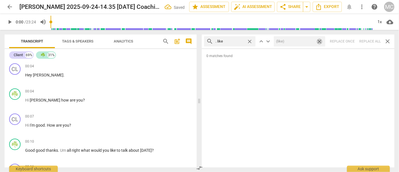
click at [320, 41] on span "close" at bounding box center [320, 42] width 6 height 6
click at [251, 41] on span "close" at bounding box center [250, 42] width 6 height 6
click at [228, 42] on input "text" at bounding box center [235, 41] width 38 height 9
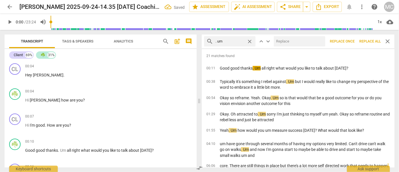
click at [281, 42] on input "text" at bounding box center [298, 41] width 49 height 9
click at [367, 41] on span "Replace all" at bounding box center [369, 41] width 21 height 5
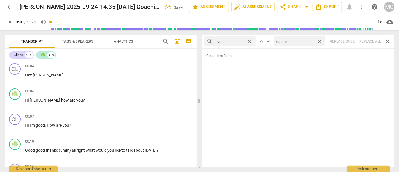
click at [320, 41] on span "close" at bounding box center [320, 42] width 6 height 6
click at [249, 39] on span "close" at bounding box center [250, 42] width 6 height 6
click at [235, 40] on input "text" at bounding box center [235, 41] width 38 height 9
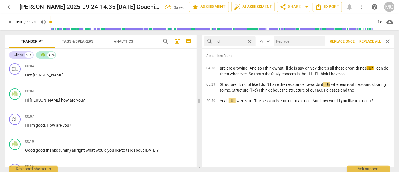
click at [283, 39] on input "text" at bounding box center [298, 41] width 49 height 9
click at [370, 41] on span "Replace all" at bounding box center [369, 41] width 21 height 5
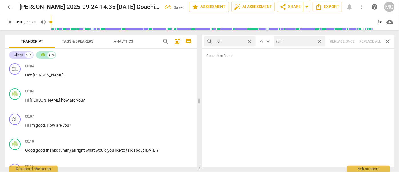
click at [321, 40] on span "close" at bounding box center [320, 42] width 6 height 6
click at [250, 40] on span "close" at bounding box center [250, 42] width 6 height 6
click at [232, 40] on input "text" at bounding box center [235, 41] width 38 height 9
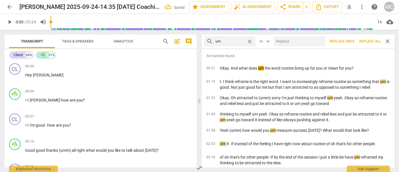
click at [281, 42] on input "text" at bounding box center [298, 41] width 49 height 9
click at [367, 43] on span "Replace all" at bounding box center [369, 41] width 21 height 5
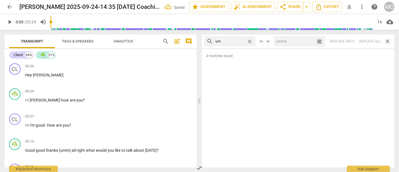
click at [319, 41] on span "close" at bounding box center [320, 42] width 6 height 6
drag, startPoint x: 251, startPoint y: 41, endPoint x: 244, endPoint y: 41, distance: 6.9
click at [251, 41] on span "close" at bounding box center [250, 42] width 6 height 6
click at [240, 41] on input "text" at bounding box center [235, 41] width 38 height 9
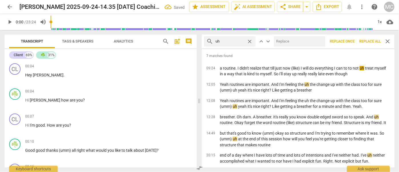
click at [290, 40] on input "text" at bounding box center [298, 41] width 49 height 9
click at [369, 41] on span "Replace all" at bounding box center [369, 41] width 21 height 5
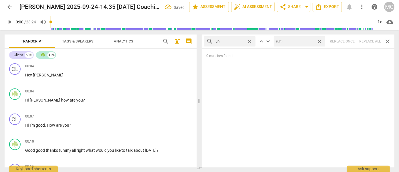
click at [321, 41] on span "close" at bounding box center [320, 42] width 6 height 6
click at [251, 41] on span "close" at bounding box center [250, 42] width 6 height 6
click at [236, 43] on input "text" at bounding box center [235, 41] width 38 height 9
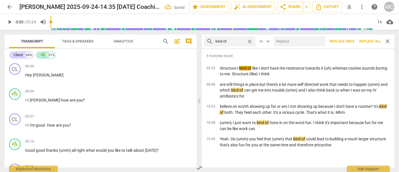
click at [283, 43] on input "text" at bounding box center [298, 41] width 49 height 9
click at [368, 41] on span "Replace all" at bounding box center [369, 41] width 21 height 5
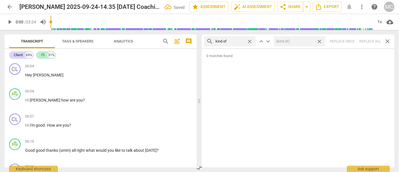
click at [319, 40] on span "close" at bounding box center [320, 42] width 6 height 6
click at [251, 40] on span "close" at bounding box center [250, 42] width 6 height 6
click at [234, 42] on input "text" at bounding box center [235, 41] width 38 height 9
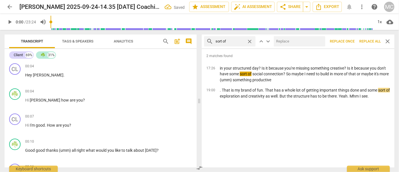
click at [290, 39] on input "text" at bounding box center [298, 41] width 49 height 9
click at [369, 42] on span "Replace all" at bounding box center [369, 41] width 21 height 5
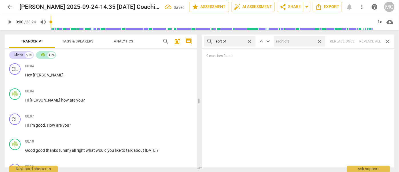
drag, startPoint x: 320, startPoint y: 40, endPoint x: 265, endPoint y: 45, distance: 54.8
click at [320, 40] on span "close" at bounding box center [320, 42] width 6 height 6
click at [250, 41] on span "close" at bounding box center [250, 42] width 6 height 6
click at [236, 40] on input "text" at bounding box center [235, 41] width 38 height 9
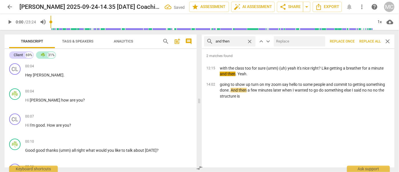
click at [281, 39] on input "text" at bounding box center [298, 41] width 49 height 9
click at [369, 41] on span "Replace all" at bounding box center [369, 41] width 21 height 5
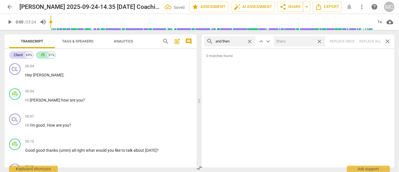
click at [319, 41] on span "close" at bounding box center [320, 42] width 6 height 6
click at [249, 41] on span "close" at bounding box center [250, 42] width 6 height 6
click at [239, 40] on input "text" at bounding box center [235, 41] width 38 height 9
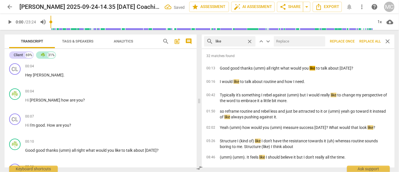
click at [296, 41] on input "text" at bounding box center [298, 41] width 49 height 9
click at [372, 42] on span "Replace all" at bounding box center [369, 41] width 21 height 5
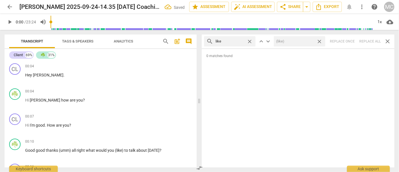
click at [320, 40] on span "close" at bounding box center [320, 42] width 6 height 6
click at [251, 41] on span "close" at bounding box center [250, 42] width 6 height 6
click at [234, 41] on input "text" at bounding box center [235, 41] width 38 height 9
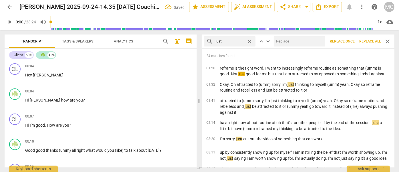
click at [284, 40] on input "text" at bounding box center [298, 41] width 49 height 9
click at [367, 40] on span "Replace all" at bounding box center [369, 41] width 21 height 5
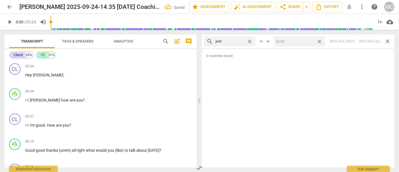
drag, startPoint x: 319, startPoint y: 41, endPoint x: 296, endPoint y: 41, distance: 22.6
click at [319, 41] on span "close" at bounding box center [320, 42] width 6 height 6
click at [249, 40] on span "close" at bounding box center [250, 42] width 6 height 6
click at [233, 40] on input "text" at bounding box center [235, 41] width 38 height 9
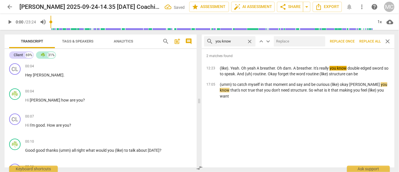
click at [291, 42] on input "text" at bounding box center [298, 41] width 49 height 9
click at [371, 39] on span "Replace all" at bounding box center [369, 41] width 21 height 5
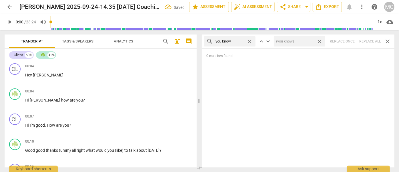
click at [320, 41] on span "close" at bounding box center [320, 42] width 6 height 6
drag, startPoint x: 251, startPoint y: 41, endPoint x: 242, endPoint y: 42, distance: 8.9
click at [251, 41] on span "close" at bounding box center [250, 42] width 6 height 6
click at [235, 42] on input "text" at bounding box center [235, 41] width 38 height 9
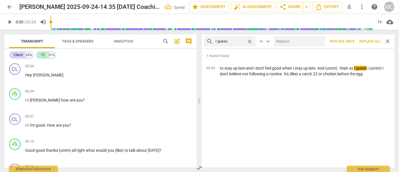
click at [298, 41] on input "text" at bounding box center [298, 41] width 49 height 9
click at [365, 41] on span "Replace all" at bounding box center [369, 41] width 21 height 5
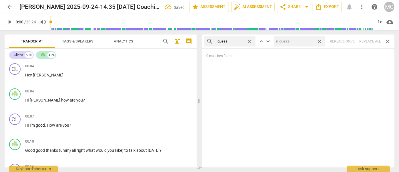
drag, startPoint x: 319, startPoint y: 42, endPoint x: 273, endPoint y: 44, distance: 46.7
click at [319, 42] on span "close" at bounding box center [320, 42] width 6 height 6
drag, startPoint x: 249, startPoint y: 40, endPoint x: 231, endPoint y: 40, distance: 18.3
click at [249, 40] on span "close" at bounding box center [250, 42] width 6 height 6
click at [231, 40] on input "text" at bounding box center [235, 41] width 38 height 9
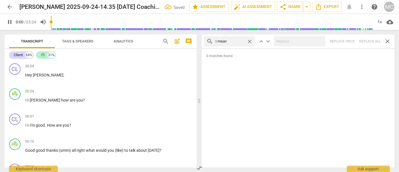
click at [365, 41] on div "search I mean close keyboard_arrow_up keyboard_arrow_down Replace once Replace …" at bounding box center [298, 42] width 193 height 14
click at [250, 41] on span "close" at bounding box center [250, 42] width 6 height 6
click at [234, 41] on input "text" at bounding box center [235, 41] width 38 height 9
click at [249, 41] on span "close" at bounding box center [250, 42] width 6 height 6
click at [231, 43] on input "text" at bounding box center [235, 41] width 38 height 9
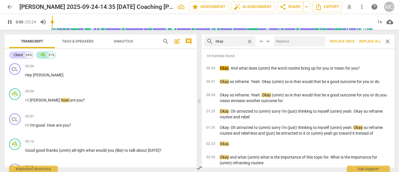
click at [285, 40] on input "text" at bounding box center [298, 41] width 49 height 9
click at [370, 42] on span "Replace all" at bounding box center [369, 41] width 21 height 5
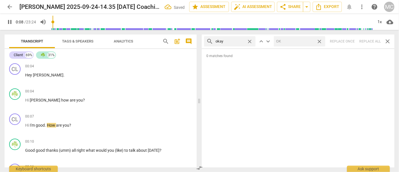
drag, startPoint x: 319, startPoint y: 41, endPoint x: 250, endPoint y: 39, distance: 68.9
click at [319, 41] on span "close" at bounding box center [320, 42] width 6 height 6
click at [250, 40] on span "close" at bounding box center [250, 42] width 6 height 6
click at [232, 41] on input "text" at bounding box center [235, 41] width 38 height 9
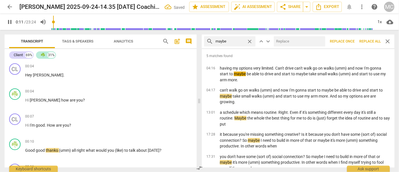
click at [282, 43] on input "text" at bounding box center [298, 41] width 49 height 9
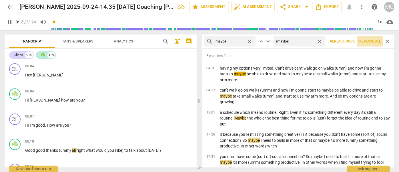
click at [365, 39] on span "Replace all" at bounding box center [369, 41] width 21 height 5
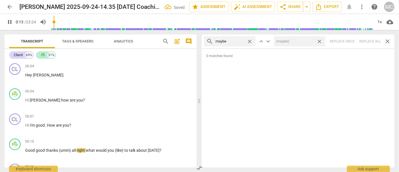
click at [320, 41] on span "close" at bounding box center [320, 42] width 6 height 6
drag, startPoint x: 252, startPoint y: 41, endPoint x: 246, endPoint y: 41, distance: 5.7
click at [252, 41] on span "close" at bounding box center [250, 42] width 6 height 6
click at [237, 41] on input "text" at bounding box center [230, 41] width 29 height 9
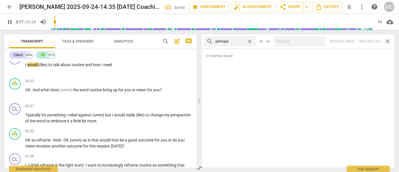
drag, startPoint x: 371, startPoint y: 42, endPoint x: 366, endPoint y: 42, distance: 4.6
click at [371, 42] on div "search perhaps close keyboard_arrow_up keyboard_arrow_down Replace once Replace…" at bounding box center [298, 42] width 193 height 14
click at [249, 40] on span "close" at bounding box center [250, 42] width 6 height 6
click at [243, 41] on input "text" at bounding box center [235, 41] width 38 height 9
click at [378, 42] on div "search almost close keyboard_arrow_up keyboard_arrow_down Replace once Replace …" at bounding box center [298, 42] width 193 height 14
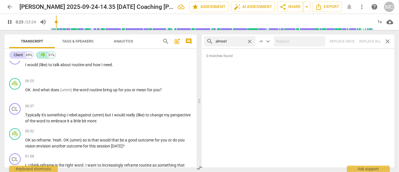
click at [369, 41] on div "search almost close keyboard_arrow_up keyboard_arrow_down Replace once Replace …" at bounding box center [298, 42] width 193 height 14
click at [249, 41] on span "close" at bounding box center [250, 42] width 6 height 6
click at [229, 42] on input "text" at bounding box center [235, 41] width 38 height 9
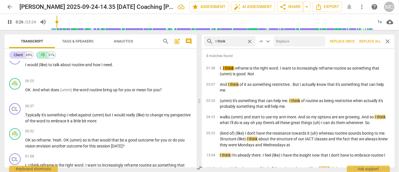
click at [292, 45] on input "text" at bounding box center [298, 41] width 49 height 9
click at [371, 40] on span "Replace all" at bounding box center [369, 41] width 21 height 5
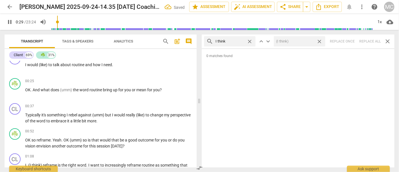
click at [320, 41] on span "close" at bounding box center [320, 42] width 6 height 6
click at [250, 40] on span "close" at bounding box center [250, 42] width 6 height 6
click at [238, 41] on input "text" at bounding box center [235, 41] width 38 height 9
click at [368, 41] on div "search basically close keyboard_arrow_up keyboard_arrow_down Replace once Repla…" at bounding box center [298, 42] width 193 height 14
click at [249, 41] on span "close" at bounding box center [250, 42] width 6 height 6
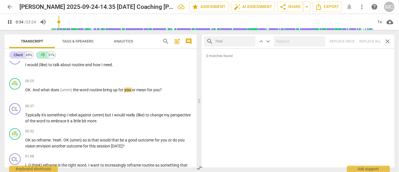
click at [229, 41] on input "text" at bounding box center [235, 41] width 38 height 9
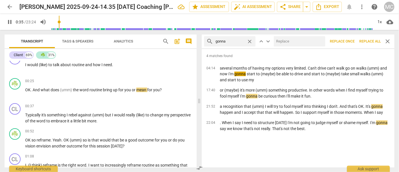
click at [284, 40] on input "text" at bounding box center [298, 41] width 49 height 9
click at [362, 40] on span "Replace all" at bounding box center [369, 41] width 21 height 5
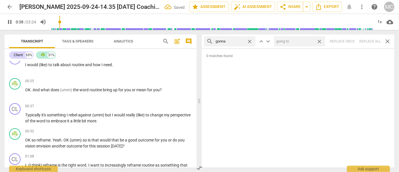
click at [319, 40] on span "close" at bounding box center [320, 42] width 6 height 6
click at [250, 41] on span "close" at bounding box center [250, 42] width 6 height 6
click at [239, 41] on input "text" at bounding box center [235, 41] width 38 height 9
click at [367, 40] on div "search wanna close keyboard_arrow_up keyboard_arrow_down Replace once Replace a…" at bounding box center [298, 42] width 193 height 14
click at [249, 40] on span "close" at bounding box center [250, 42] width 6 height 6
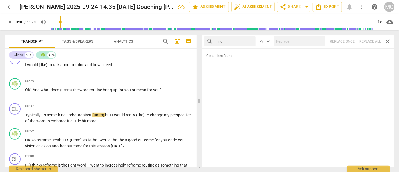
click at [232, 41] on input "text" at bounding box center [235, 41] width 38 height 9
click at [366, 41] on div "search gotcha close keyboard_arrow_up keyboard_arrow_down Replace once Replace …" at bounding box center [298, 42] width 193 height 14
click at [250, 40] on span "close" at bounding box center [250, 42] width 6 height 6
click at [232, 42] on input "text" at bounding box center [235, 41] width 38 height 9
click at [371, 40] on div "search gotta close keyboard_arrow_up keyboard_arrow_down Replace once Replace a…" at bounding box center [298, 42] width 193 height 14
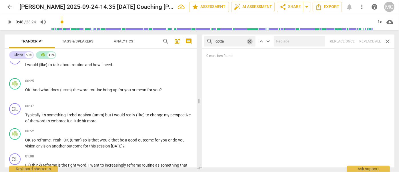
click at [250, 40] on span "close" at bounding box center [250, 42] width 6 height 6
click at [239, 41] on input "text" at bounding box center [230, 41] width 29 height 9
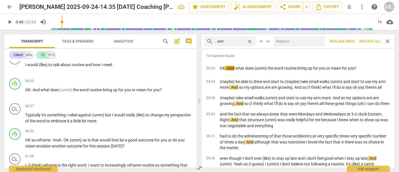
click at [308, 43] on input "text" at bounding box center [298, 41] width 49 height 9
drag, startPoint x: 367, startPoint y: 41, endPoint x: 323, endPoint y: 41, distance: 44.9
click at [367, 41] on span "Replace all" at bounding box center [369, 41] width 21 height 5
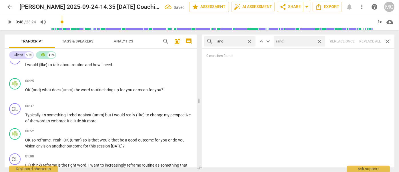
drag, startPoint x: 321, startPoint y: 41, endPoint x: 295, endPoint y: 42, distance: 25.4
click at [321, 41] on span "close" at bounding box center [320, 42] width 6 height 6
click at [251, 41] on span "close" at bounding box center [250, 42] width 6 height 6
click at [235, 41] on input "text" at bounding box center [235, 41] width 38 height 9
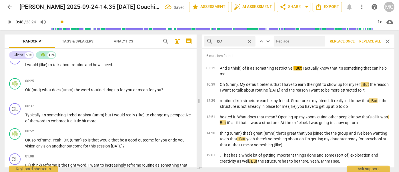
click at [288, 41] on input "text" at bounding box center [298, 41] width 49 height 9
click at [369, 43] on span "Replace all" at bounding box center [369, 41] width 21 height 5
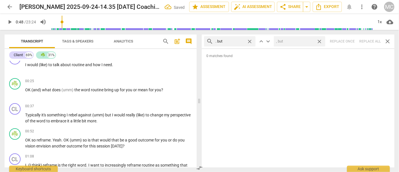
click at [321, 40] on span "close" at bounding box center [320, 42] width 6 height 6
click at [250, 40] on span "close" at bounding box center [250, 42] width 6 height 6
click at [238, 40] on input "text" at bounding box center [235, 41] width 38 height 9
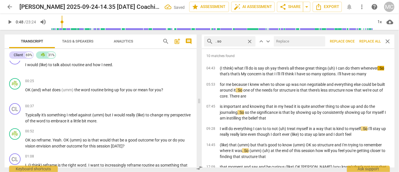
click at [296, 40] on input "text" at bounding box center [298, 41] width 49 height 9
drag, startPoint x: 371, startPoint y: 42, endPoint x: 368, endPoint y: 41, distance: 3.2
click at [371, 42] on span "Replace all" at bounding box center [369, 41] width 21 height 5
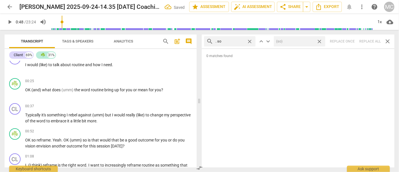
drag, startPoint x: 320, startPoint y: 40, endPoint x: 269, endPoint y: 43, distance: 50.7
click at [320, 40] on span "close" at bounding box center [320, 42] width 6 height 6
click at [250, 41] on span "close" at bounding box center [250, 42] width 6 height 6
click at [228, 41] on input "text" at bounding box center [235, 41] width 38 height 9
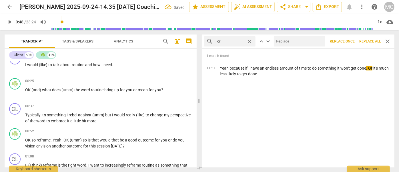
click at [286, 42] on input "text" at bounding box center [298, 41] width 49 height 9
click at [368, 41] on span "Replace all" at bounding box center [369, 41] width 21 height 5
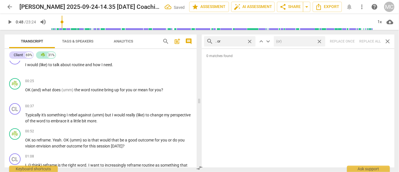
drag, startPoint x: 320, startPoint y: 40, endPoint x: 246, endPoint y: 37, distance: 74.7
click at [320, 40] on span "close" at bounding box center [320, 42] width 6 height 6
click at [252, 41] on span "close" at bounding box center [250, 42] width 6 height 6
click at [239, 41] on input "text" at bounding box center [235, 41] width 38 height 9
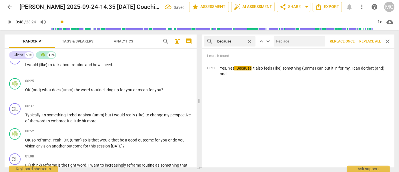
click at [286, 44] on input "text" at bounding box center [298, 41] width 49 height 9
click at [372, 40] on span "Replace all" at bounding box center [369, 41] width 21 height 5
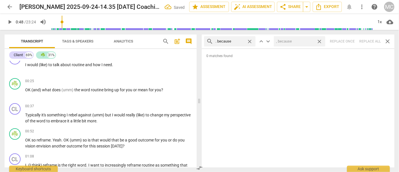
click at [320, 40] on span "close" at bounding box center [320, 42] width 6 height 6
click at [250, 40] on span "close" at bounding box center [250, 42] width 6 height 6
click at [236, 40] on input "text" at bounding box center [235, 41] width 38 height 9
click at [367, 39] on div "search ? And close keyboard_arrow_up keyboard_arrow_down Replace once Replace a…" at bounding box center [298, 42] width 193 height 14
click at [249, 39] on span "close" at bounding box center [250, 42] width 6 height 6
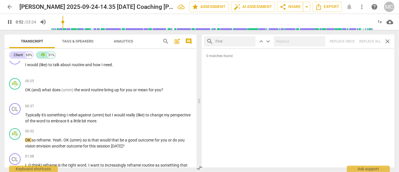
click at [234, 41] on input "text" at bounding box center [235, 41] width 38 height 9
click at [372, 39] on div "search ? But close keyboard_arrow_up keyboard_arrow_down Replace once Replace a…" at bounding box center [298, 42] width 193 height 14
click at [251, 40] on span "close" at bounding box center [250, 42] width 6 height 6
click at [231, 41] on input "text" at bounding box center [235, 41] width 38 height 9
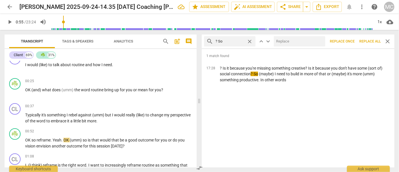
click at [279, 42] on input "text" at bounding box center [298, 41] width 49 height 9
click at [371, 41] on span "Replace all" at bounding box center [369, 41] width 21 height 5
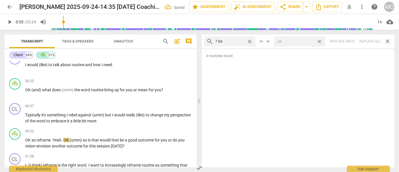
click at [319, 41] on span "close" at bounding box center [320, 42] width 6 height 6
click at [250, 40] on span "close" at bounding box center [250, 42] width 6 height 6
click at [233, 41] on input "text" at bounding box center [235, 41] width 38 height 9
click at [365, 39] on div "search ? Or close keyboard_arrow_up keyboard_arrow_down Replace once Replace al…" at bounding box center [298, 42] width 193 height 14
click at [250, 40] on span "close" at bounding box center [250, 42] width 6 height 6
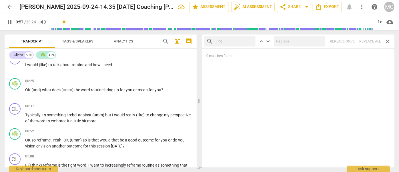
drag, startPoint x: 227, startPoint y: 42, endPoint x: 230, endPoint y: 39, distance: 4.3
click at [227, 42] on input "text" at bounding box center [235, 41] width 38 height 9
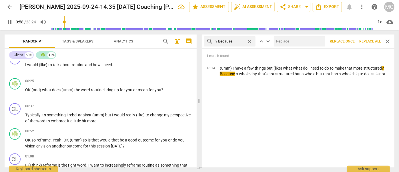
click at [284, 39] on input "text" at bounding box center [298, 41] width 49 height 9
click at [367, 40] on span "Replace all" at bounding box center [369, 41] width 21 height 5
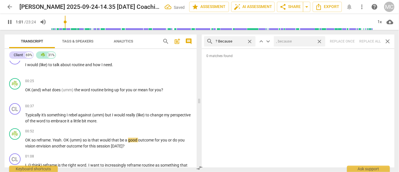
click at [319, 40] on span "close" at bounding box center [320, 42] width 6 height 6
click at [249, 40] on span "close" at bounding box center [250, 42] width 6 height 6
click at [228, 41] on input "text" at bounding box center [235, 41] width 38 height 9
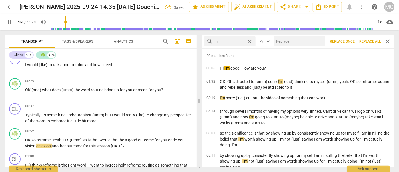
click at [291, 43] on input "text" at bounding box center [298, 41] width 49 height 9
click at [366, 39] on span "Replace all" at bounding box center [369, 41] width 21 height 5
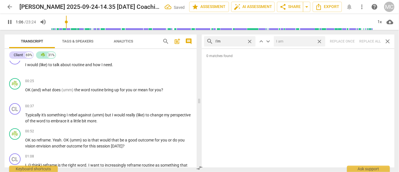
drag, startPoint x: 321, startPoint y: 41, endPoint x: 260, endPoint y: 41, distance: 60.3
click at [321, 41] on span "close" at bounding box center [320, 42] width 6 height 6
click at [250, 40] on span "close" at bounding box center [250, 42] width 6 height 6
click at [219, 41] on input "text" at bounding box center [235, 41] width 38 height 9
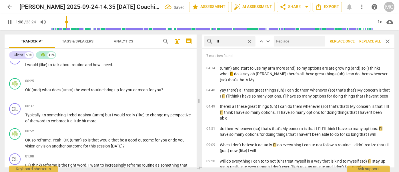
click at [286, 39] on input "text" at bounding box center [298, 41] width 49 height 9
click at [366, 41] on span "Replace all" at bounding box center [369, 41] width 21 height 5
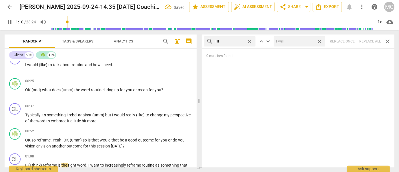
click at [320, 40] on span "close" at bounding box center [320, 42] width 6 height 6
click at [250, 41] on span "close" at bounding box center [250, 42] width 6 height 6
click at [239, 41] on input "text" at bounding box center [235, 41] width 38 height 9
click at [369, 41] on div "search you'll close keyboard_arrow_up keyboard_arrow_down Replace once Replace …" at bounding box center [298, 42] width 193 height 14
click at [249, 40] on span "close" at bounding box center [250, 42] width 6 height 6
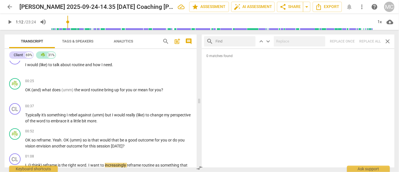
click at [235, 42] on input "text" at bounding box center [235, 41] width 38 height 9
click at [365, 40] on div "search he'll close keyboard_arrow_up keyboard_arrow_down Replace once Replace a…" at bounding box center [298, 42] width 193 height 14
drag, startPoint x: 250, startPoint y: 41, endPoint x: 245, endPoint y: 41, distance: 4.6
click at [250, 41] on span "close" at bounding box center [250, 42] width 6 height 6
click at [244, 41] on input "text" at bounding box center [230, 41] width 29 height 9
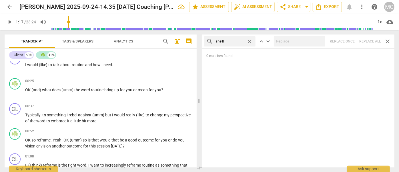
click at [372, 40] on div "search she'll close keyboard_arrow_up keyboard_arrow_down Replace once Replace …" at bounding box center [298, 42] width 193 height 14
click at [250, 40] on span "close" at bounding box center [250, 42] width 6 height 6
click at [242, 40] on input "text" at bounding box center [235, 41] width 38 height 9
click at [366, 41] on div "search it'll close keyboard_arrow_up keyboard_arrow_down Replace once Replace a…" at bounding box center [298, 42] width 193 height 14
click at [250, 41] on span "close" at bounding box center [250, 42] width 6 height 6
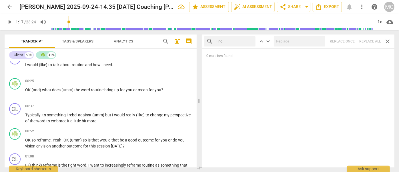
click at [236, 42] on input "text" at bounding box center [235, 41] width 38 height 9
click at [372, 40] on div "search we'll close keyboard_arrow_up keyboard_arrow_down Replace once Replace a…" at bounding box center [298, 42] width 193 height 14
click at [249, 41] on span "close" at bounding box center [250, 42] width 6 height 6
click at [240, 41] on input "text" at bounding box center [235, 41] width 38 height 9
click at [362, 41] on div "search they'll close keyboard_arrow_up keyboard_arrow_down Replace once Replace…" at bounding box center [298, 42] width 193 height 14
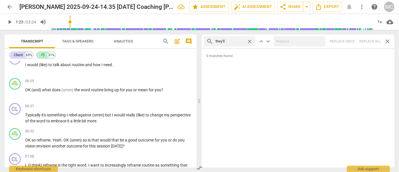
click at [250, 41] on span "close" at bounding box center [250, 42] width 6 height 6
click at [226, 42] on input "text" at bounding box center [235, 41] width 38 height 9
click at [366, 38] on div "search there'll close keyboard_arrow_up keyboard_arrow_down Replace once Replac…" at bounding box center [298, 42] width 193 height 14
click at [251, 39] on span "close" at bounding box center [250, 42] width 6 height 6
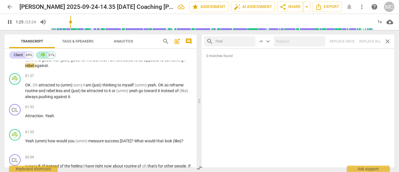
click at [237, 40] on input "text" at bounding box center [235, 41] width 38 height 9
click at [369, 39] on div "search that'll close keyboard_arrow_up keyboard_arrow_down Replace once Replace…" at bounding box center [298, 42] width 193 height 14
click at [251, 40] on span "close" at bounding box center [250, 42] width 6 height 6
click at [232, 42] on input "text" at bounding box center [235, 41] width 38 height 9
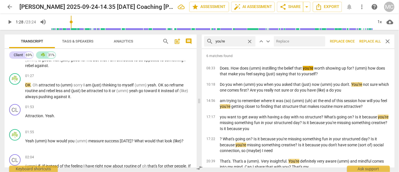
click at [306, 42] on input "text" at bounding box center [298, 41] width 49 height 9
click at [368, 40] on span "Replace all" at bounding box center [369, 41] width 21 height 5
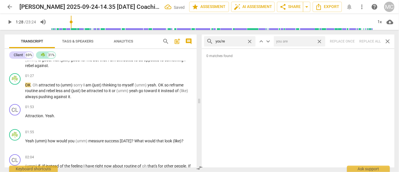
drag, startPoint x: 319, startPoint y: 41, endPoint x: 276, endPoint y: 42, distance: 43.8
click at [319, 41] on span "close" at bounding box center [320, 42] width 6 height 6
click at [250, 41] on span "close" at bounding box center [250, 42] width 6 height 6
drag, startPoint x: 230, startPoint y: 41, endPoint x: 226, endPoint y: 47, distance: 6.8
click at [230, 41] on input "text" at bounding box center [235, 41] width 38 height 9
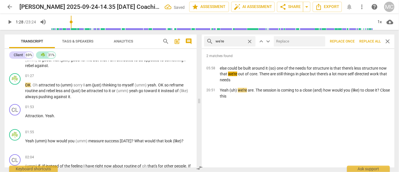
click at [309, 42] on input "text" at bounding box center [298, 41] width 49 height 9
click at [369, 39] on span "Replace all" at bounding box center [369, 41] width 21 height 5
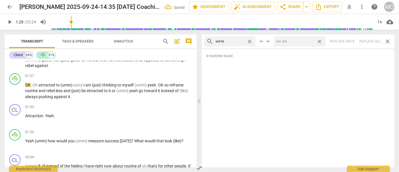
click at [320, 39] on span "close" at bounding box center [320, 42] width 6 height 6
click at [249, 40] on span "close" at bounding box center [250, 42] width 6 height 6
drag, startPoint x: 235, startPoint y: 43, endPoint x: 239, endPoint y: 47, distance: 5.5
click at [235, 43] on input "text" at bounding box center [235, 41] width 38 height 9
click at [367, 39] on div "search they're close keyboard_arrow_up keyboard_arrow_down Replace once Replace…" at bounding box center [298, 42] width 193 height 14
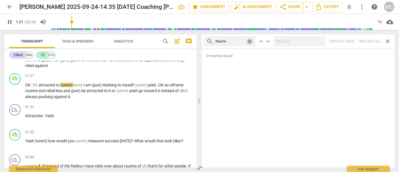
click at [249, 41] on span "close" at bounding box center [250, 42] width 6 height 6
click at [238, 42] on input "text" at bounding box center [235, 41] width 38 height 9
click at [367, 40] on div "search aren't close keyboard_arrow_up keyboard_arrow_down Replace once Replace …" at bounding box center [298, 42] width 193 height 14
click at [251, 40] on span "close" at bounding box center [250, 42] width 6 height 6
click at [242, 40] on input "text" at bounding box center [235, 41] width 38 height 9
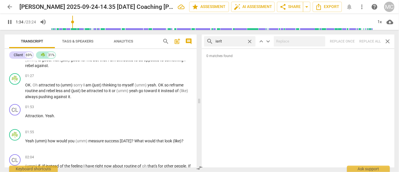
click at [369, 39] on div "search isn't close keyboard_arrow_up keyboard_arrow_down Replace once Replace a…" at bounding box center [298, 42] width 193 height 14
drag, startPoint x: 250, startPoint y: 39, endPoint x: 235, endPoint y: 43, distance: 15.3
click at [250, 39] on span "close" at bounding box center [250, 42] width 6 height 6
click at [229, 44] on input "text" at bounding box center [235, 41] width 38 height 9
click at [368, 39] on div "search wasn't close keyboard_arrow_up keyboard_arrow_down Replace once Replace …" at bounding box center [298, 42] width 193 height 14
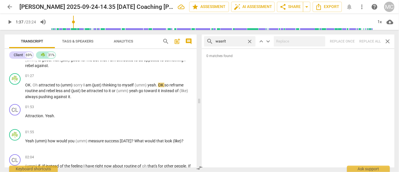
click at [251, 40] on span "close" at bounding box center [250, 42] width 6 height 6
click at [246, 41] on input "text" at bounding box center [235, 41] width 38 height 9
click at [370, 40] on div "search weren't close keyboard_arrow_up keyboard_arrow_down Replace once Replace…" at bounding box center [298, 42] width 193 height 14
click at [250, 41] on span "close" at bounding box center [250, 42] width 6 height 6
click at [234, 39] on input "text" at bounding box center [235, 41] width 38 height 9
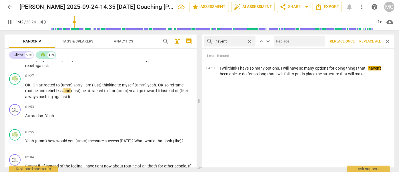
click at [295, 37] on input "text" at bounding box center [298, 41] width 49 height 9
click at [368, 41] on span "Replace all" at bounding box center [369, 41] width 21 height 5
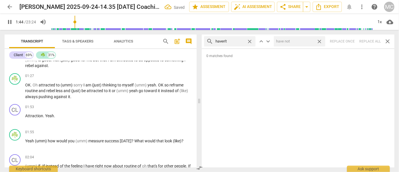
drag, startPoint x: 320, startPoint y: 41, endPoint x: 264, endPoint y: 41, distance: 55.2
click at [320, 41] on span "close" at bounding box center [320, 42] width 6 height 6
click at [250, 40] on span "close" at bounding box center [250, 42] width 6 height 6
click at [242, 40] on input "text" at bounding box center [235, 41] width 38 height 9
click at [366, 40] on div "search hasn't close keyboard_arrow_up keyboard_arrow_down Replace once Replace …" at bounding box center [298, 42] width 193 height 14
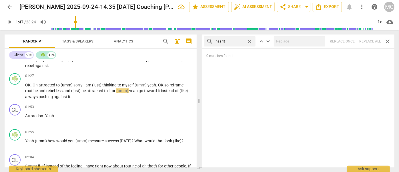
drag, startPoint x: 250, startPoint y: 40, endPoint x: 238, endPoint y: 40, distance: 12.0
click at [250, 40] on span "close" at bounding box center [250, 42] width 6 height 6
click at [233, 40] on input "text" at bounding box center [235, 41] width 38 height 9
click at [367, 42] on div "search hadn't close keyboard_arrow_up keyboard_arrow_down Replace once Replace …" at bounding box center [298, 42] width 193 height 14
drag, startPoint x: 250, startPoint y: 40, endPoint x: 243, endPoint y: 41, distance: 7.0
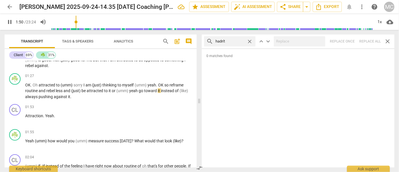
click at [250, 40] on span "close" at bounding box center [250, 42] width 6 height 6
click at [234, 41] on input "text" at bounding box center [235, 41] width 38 height 9
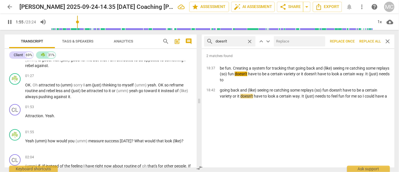
click at [300, 35] on div "search doesn't close keyboard_arrow_up keyboard_arrow_down Replace once Replace…" at bounding box center [298, 42] width 193 height 14
click at [298, 41] on input "text" at bounding box center [298, 41] width 49 height 9
click at [366, 40] on span "Replace all" at bounding box center [369, 41] width 21 height 5
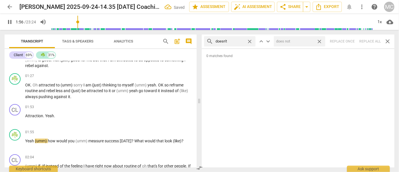
click at [321, 40] on span "close" at bounding box center [320, 42] width 6 height 6
click at [250, 41] on span "close" at bounding box center [250, 42] width 6 height 6
click at [232, 41] on input "text" at bounding box center [235, 41] width 38 height 9
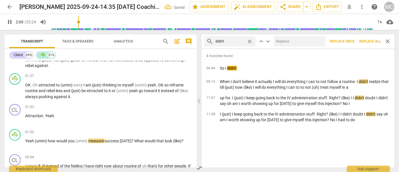
click at [302, 36] on div at bounding box center [299, 41] width 51 height 10
click at [299, 41] on input "text" at bounding box center [298, 41] width 49 height 9
click at [372, 39] on button "Replace all" at bounding box center [370, 41] width 26 height 10
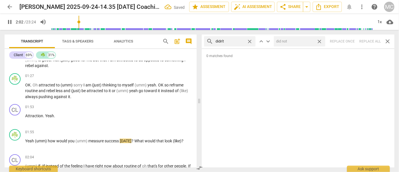
drag, startPoint x: 322, startPoint y: 41, endPoint x: 286, endPoint y: 44, distance: 36.2
click at [322, 41] on span "close" at bounding box center [320, 42] width 6 height 6
click at [252, 39] on span "close" at bounding box center [250, 42] width 6 height 6
click at [235, 41] on input "text" at bounding box center [235, 41] width 38 height 9
click at [367, 39] on div "search wouldn't close keyboard_arrow_up keyboard_arrow_down Replace once Replac…" at bounding box center [298, 42] width 193 height 14
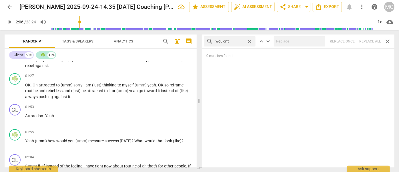
click at [252, 40] on span "close" at bounding box center [250, 42] width 6 height 6
click at [240, 42] on input "text" at bounding box center [235, 41] width 38 height 9
click at [368, 39] on div "search shouldn't close keyboard_arrow_up keyboard_arrow_down Replace once Repla…" at bounding box center [298, 42] width 193 height 14
click at [249, 41] on span "close" at bounding box center [250, 42] width 6 height 6
click at [238, 41] on input "text" at bounding box center [235, 41] width 38 height 9
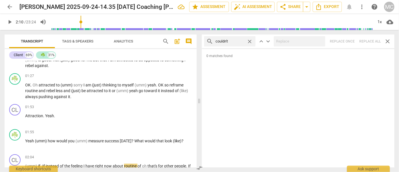
click at [366, 39] on div "search couldn't close keyboard_arrow_up keyboard_arrow_down Replace once Replac…" at bounding box center [298, 42] width 193 height 14
drag, startPoint x: 250, startPoint y: 41, endPoint x: 241, endPoint y: 41, distance: 8.9
click at [250, 41] on span "close" at bounding box center [250, 42] width 6 height 6
click at [232, 40] on input "text" at bounding box center [235, 41] width 38 height 9
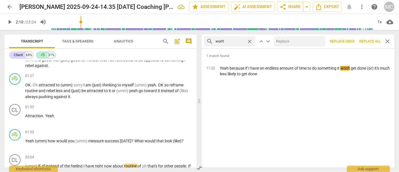
click at [295, 44] on input "text" at bounding box center [298, 41] width 49 height 9
click at [370, 38] on button "Replace all" at bounding box center [370, 41] width 26 height 10
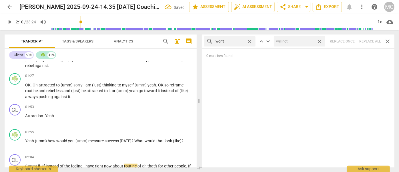
click at [320, 41] on span "close" at bounding box center [320, 42] width 6 height 6
click at [251, 42] on span "close" at bounding box center [250, 42] width 6 height 6
click at [229, 42] on input "text" at bounding box center [235, 41] width 38 height 9
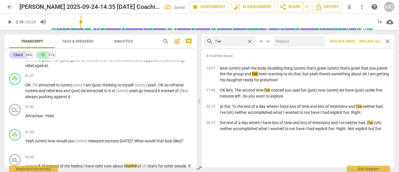
click at [298, 45] on input "text" at bounding box center [298, 41] width 49 height 9
click at [366, 39] on span "Replace all" at bounding box center [369, 41] width 21 height 5
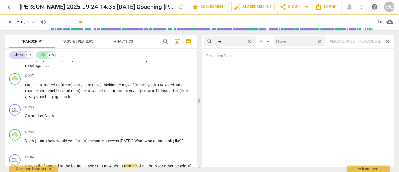
click at [320, 40] on span "close" at bounding box center [320, 42] width 6 height 6
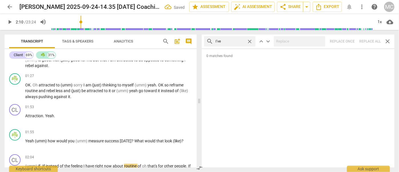
click at [250, 41] on span "close" at bounding box center [250, 42] width 6 height 6
drag, startPoint x: 239, startPoint y: 41, endPoint x: 238, endPoint y: 47, distance: 6.3
click at [239, 41] on input "text" at bounding box center [235, 41] width 38 height 9
click at [368, 39] on div "search you've close keyboard_arrow_up keyboard_arrow_down Replace once Replace …" at bounding box center [298, 42] width 193 height 14
click at [250, 40] on span "close" at bounding box center [250, 42] width 6 height 6
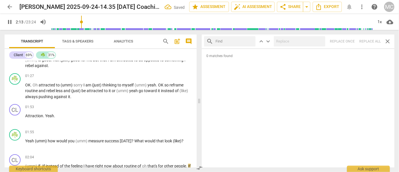
click at [232, 44] on input "text" at bounding box center [235, 41] width 38 height 9
click at [367, 41] on div "search we've close keyboard_arrow_up keyboard_arrow_down Replace once Replace a…" at bounding box center [298, 42] width 193 height 14
click at [250, 41] on span "close" at bounding box center [250, 42] width 6 height 6
click at [223, 42] on input "text" at bounding box center [235, 41] width 38 height 9
click at [367, 41] on div "search they've close keyboard_arrow_up keyboard_arrow_down Replace once Replace…" at bounding box center [298, 42] width 193 height 14
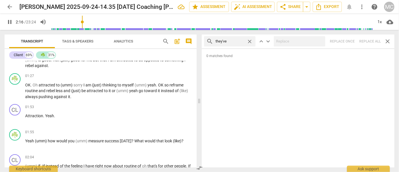
click at [248, 41] on span "close" at bounding box center [250, 42] width 6 height 6
click at [231, 42] on input "text" at bounding box center [235, 41] width 38 height 9
click at [371, 38] on div "search have got close keyboard_arrow_up keyboard_arrow_down Replace once Replac…" at bounding box center [298, 42] width 193 height 14
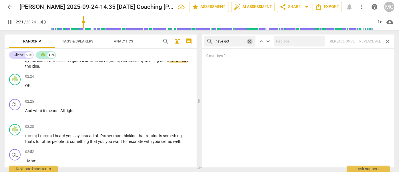
click at [250, 41] on span "close" at bounding box center [250, 42] width 6 height 6
click at [241, 41] on input "text" at bounding box center [235, 41] width 38 height 9
click at [364, 41] on div "search he's close keyboard_arrow_up keyboard_arrow_down Replace once Replace al…" at bounding box center [298, 42] width 193 height 14
click at [251, 40] on span "close" at bounding box center [250, 42] width 6 height 6
click at [242, 41] on input "text" at bounding box center [235, 41] width 38 height 9
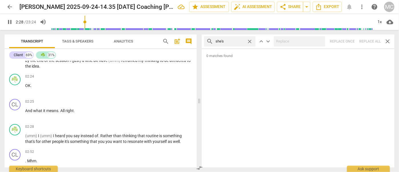
click at [368, 39] on div "search she's close keyboard_arrow_up keyboard_arrow_down Replace once Replace a…" at bounding box center [298, 42] width 193 height 14
click at [249, 41] on span "close" at bounding box center [250, 42] width 6 height 6
click at [240, 41] on input "text" at bounding box center [235, 41] width 38 height 9
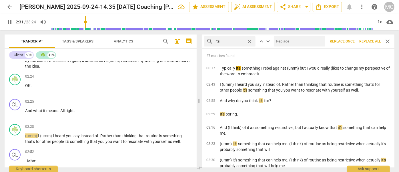
click at [284, 38] on input "text" at bounding box center [298, 41] width 49 height 9
click at [365, 42] on span "Replace all" at bounding box center [369, 41] width 21 height 5
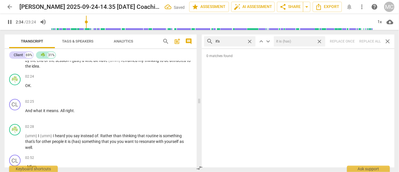
drag, startPoint x: 321, startPoint y: 41, endPoint x: 256, endPoint y: 37, distance: 64.4
click at [321, 41] on span "close" at bounding box center [320, 42] width 6 height 6
click at [250, 39] on span "close" at bounding box center [250, 42] width 6 height 6
click at [236, 41] on input "text" at bounding box center [235, 41] width 38 height 9
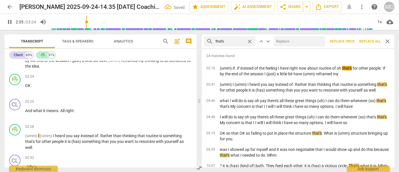
click at [290, 41] on input "text" at bounding box center [298, 41] width 49 height 9
click at [373, 41] on span "Replace all" at bounding box center [369, 41] width 21 height 5
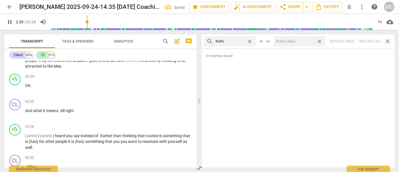
click at [320, 39] on span "close" at bounding box center [320, 42] width 6 height 6
click at [249, 40] on span "close" at bounding box center [250, 42] width 6 height 6
click at [237, 41] on input "text" at bounding box center [235, 41] width 38 height 9
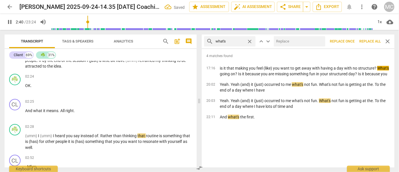
click at [292, 43] on input "text" at bounding box center [298, 41] width 49 height 9
click at [375, 40] on span "Replace all" at bounding box center [369, 41] width 21 height 5
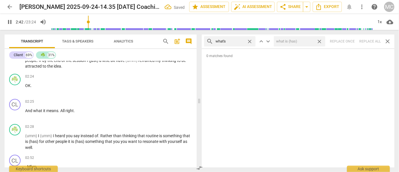
click at [319, 40] on span "close" at bounding box center [320, 42] width 6 height 6
click at [249, 41] on span "close" at bounding box center [250, 42] width 6 height 6
click at [241, 41] on input "text" at bounding box center [235, 41] width 38 height 9
click at [367, 41] on div "search where's close keyboard_arrow_up keyboard_arrow_down Replace once Replace…" at bounding box center [298, 42] width 193 height 14
click at [250, 41] on span "close" at bounding box center [250, 42] width 6 height 6
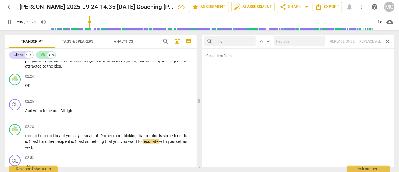
click at [236, 42] on input "text" at bounding box center [235, 41] width 38 height 9
click at [371, 41] on div "search who's close keyboard_arrow_up keyboard_arrow_down Replace once Replace a…" at bounding box center [298, 42] width 193 height 14
click at [250, 40] on span "close" at bounding box center [250, 42] width 6 height 6
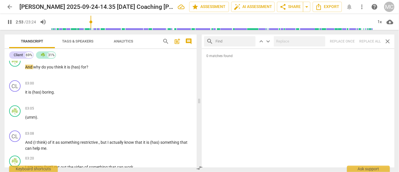
click at [237, 41] on input "text" at bounding box center [235, 41] width 38 height 9
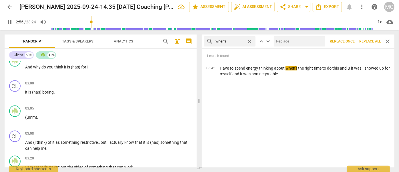
click at [292, 42] on input "text" at bounding box center [298, 41] width 49 height 9
click at [367, 43] on span "Replace all" at bounding box center [369, 41] width 21 height 5
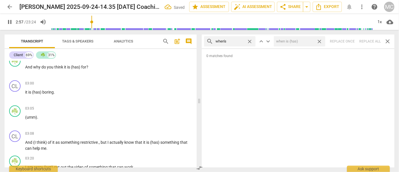
click at [320, 40] on span "close" at bounding box center [320, 42] width 6 height 6
click at [250, 40] on span "close" at bounding box center [250, 42] width 6 height 6
click at [236, 40] on input "text" at bounding box center [235, 41] width 38 height 9
drag, startPoint x: 368, startPoint y: 39, endPoint x: 333, endPoint y: 43, distance: 34.8
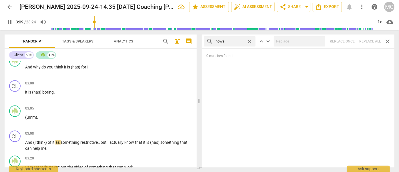
click at [368, 39] on div "search how's close keyboard_arrow_up keyboard_arrow_down Replace once Replace a…" at bounding box center [298, 42] width 193 height 14
click at [251, 41] on span "close" at bounding box center [250, 42] width 6 height 6
click at [240, 41] on input "text" at bounding box center [235, 41] width 38 height 9
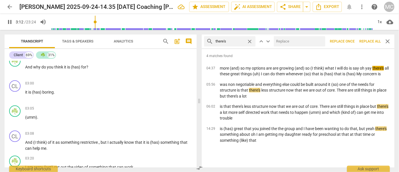
click at [300, 41] on input "text" at bounding box center [298, 41] width 49 height 9
click at [367, 39] on span "Replace all" at bounding box center [369, 41] width 21 height 5
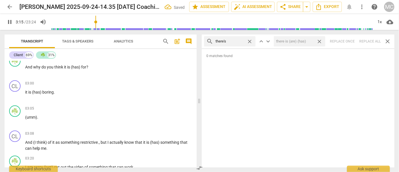
drag, startPoint x: 321, startPoint y: 41, endPoint x: 270, endPoint y: 47, distance: 51.5
click at [321, 41] on span "close" at bounding box center [320, 42] width 6 height 6
drag, startPoint x: 251, startPoint y: 41, endPoint x: 248, endPoint y: 42, distance: 2.9
click at [251, 41] on span "close" at bounding box center [250, 42] width 6 height 6
click at [237, 42] on input "text" at bounding box center [235, 41] width 38 height 9
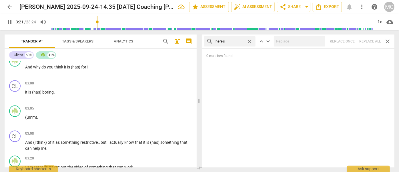
click at [367, 41] on div "search here's close keyboard_arrow_up keyboard_arrow_down Replace once Replace …" at bounding box center [298, 42] width 193 height 14
click at [248, 40] on span "close" at bounding box center [250, 42] width 6 height 6
click at [230, 41] on input "text" at bounding box center [235, 41] width 38 height 9
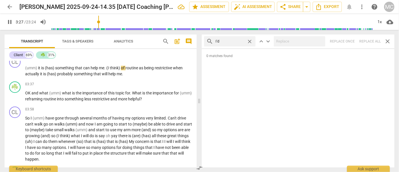
click at [367, 41] on div "search I'd close keyboard_arrow_up keyboard_arrow_down Replace once Replace all…" at bounding box center [298, 42] width 193 height 14
drag, startPoint x: 250, startPoint y: 41, endPoint x: 236, endPoint y: 42, distance: 14.3
click at [250, 41] on span "close" at bounding box center [250, 42] width 6 height 6
drag, startPoint x: 236, startPoint y: 42, endPoint x: 249, endPoint y: 42, distance: 13.2
click at [236, 42] on input "text" at bounding box center [235, 41] width 38 height 9
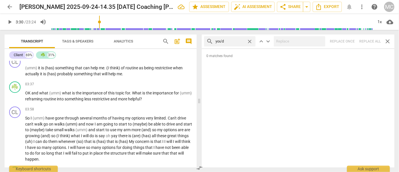
click at [368, 40] on div "search you'd close keyboard_arrow_up keyboard_arrow_down Replace once Replace a…" at bounding box center [298, 42] width 193 height 14
click at [250, 41] on span "close" at bounding box center [250, 42] width 6 height 6
click at [229, 41] on input "text" at bounding box center [235, 41] width 38 height 9
click at [367, 41] on div "search he'd close keyboard_arrow_up keyboard_arrow_down Replace once Replace al…" at bounding box center [298, 42] width 193 height 14
click at [249, 39] on span "close" at bounding box center [250, 42] width 6 height 6
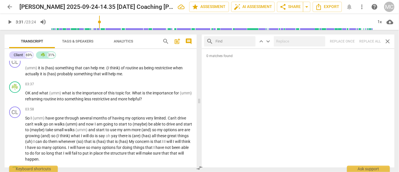
click at [232, 41] on input "text" at bounding box center [235, 41] width 38 height 9
click at [369, 40] on div "search you would close keyboard_arrow_up keyboard_arrow_down Replace once Repla…" at bounding box center [298, 42] width 193 height 14
click at [248, 41] on span "close" at bounding box center [250, 42] width 6 height 6
click at [235, 41] on input "text" at bounding box center [235, 41] width 38 height 9
click at [367, 38] on div "search she'd close keyboard_arrow_up keyboard_arrow_down Replace once Replace a…" at bounding box center [298, 42] width 193 height 14
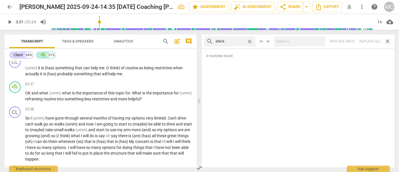
click at [250, 41] on span "close" at bounding box center [250, 42] width 6 height 6
drag, startPoint x: 239, startPoint y: 42, endPoint x: 242, endPoint y: 42, distance: 3.7
click at [239, 42] on input "text" at bounding box center [235, 41] width 38 height 9
click at [371, 43] on div "search it'd close keyboard_arrow_up keyboard_arrow_down Replace once Replace al…" at bounding box center [298, 42] width 193 height 14
click at [249, 40] on span "close" at bounding box center [250, 42] width 6 height 6
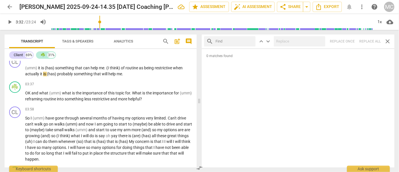
click at [232, 40] on input "text" at bounding box center [235, 41] width 38 height 9
click at [368, 42] on div "search we'd close keyboard_arrow_up keyboard_arrow_down Replace once Replace al…" at bounding box center [298, 42] width 193 height 14
click at [249, 40] on span "close" at bounding box center [250, 42] width 6 height 6
click at [233, 42] on input "text" at bounding box center [235, 41] width 38 height 9
click at [368, 42] on div "search they'd close keyboard_arrow_up keyboard_arrow_down Replace once Replace …" at bounding box center [298, 42] width 193 height 14
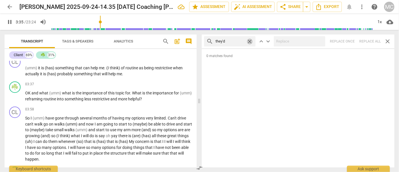
drag, startPoint x: 250, startPoint y: 41, endPoint x: 223, endPoint y: 35, distance: 27.2
click at [250, 41] on span "close" at bounding box center [250, 42] width 6 height 6
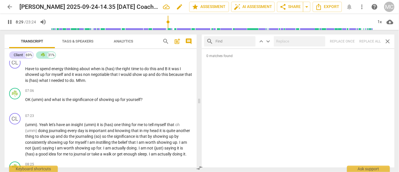
scroll to position [977, 0]
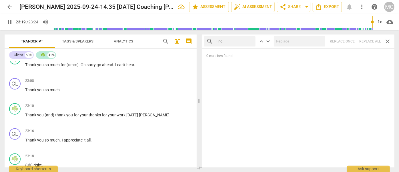
scroll to position [2513, 0]
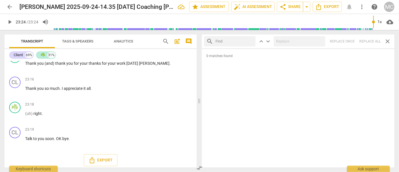
type input "1404"
